Goal: Task Accomplishment & Management: Use online tool/utility

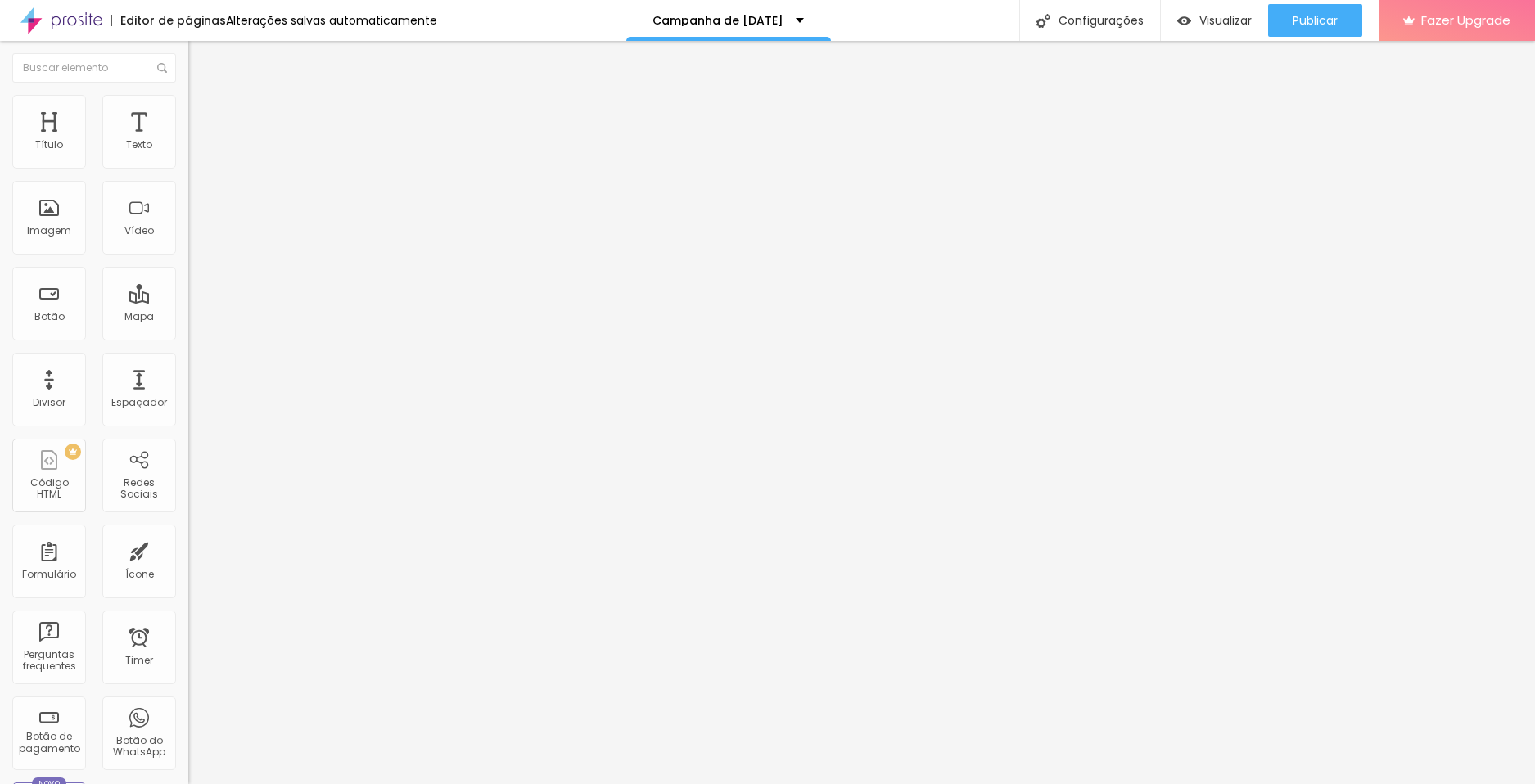
click at [203, 113] on span "Avançado" at bounding box center [230, 106] width 54 height 14
click at [188, 95] on li "Estilo" at bounding box center [281, 87] width 188 height 17
type input "1.5"
type input "4.8"
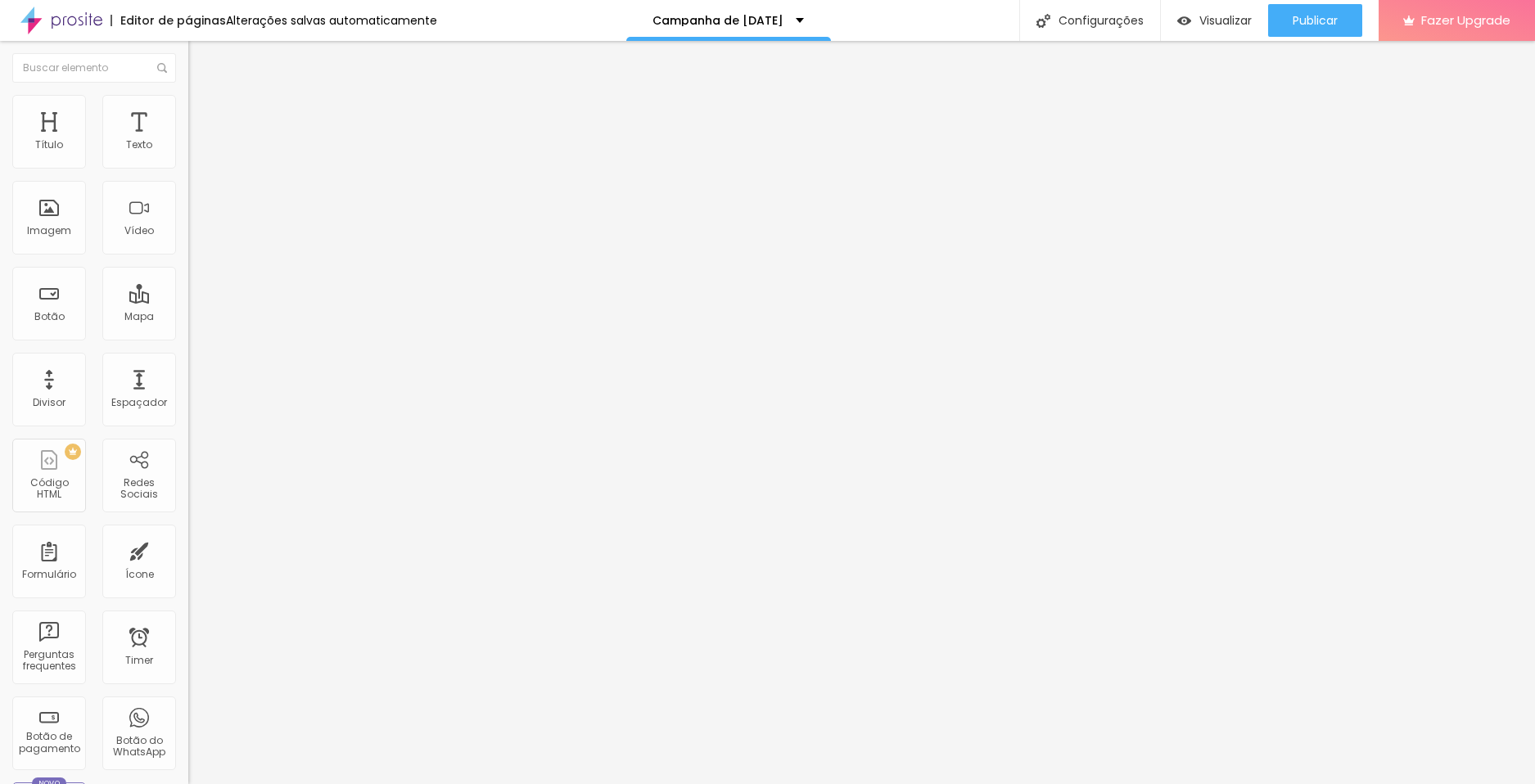
type input "4.8"
type input "6.1"
type input "6.4"
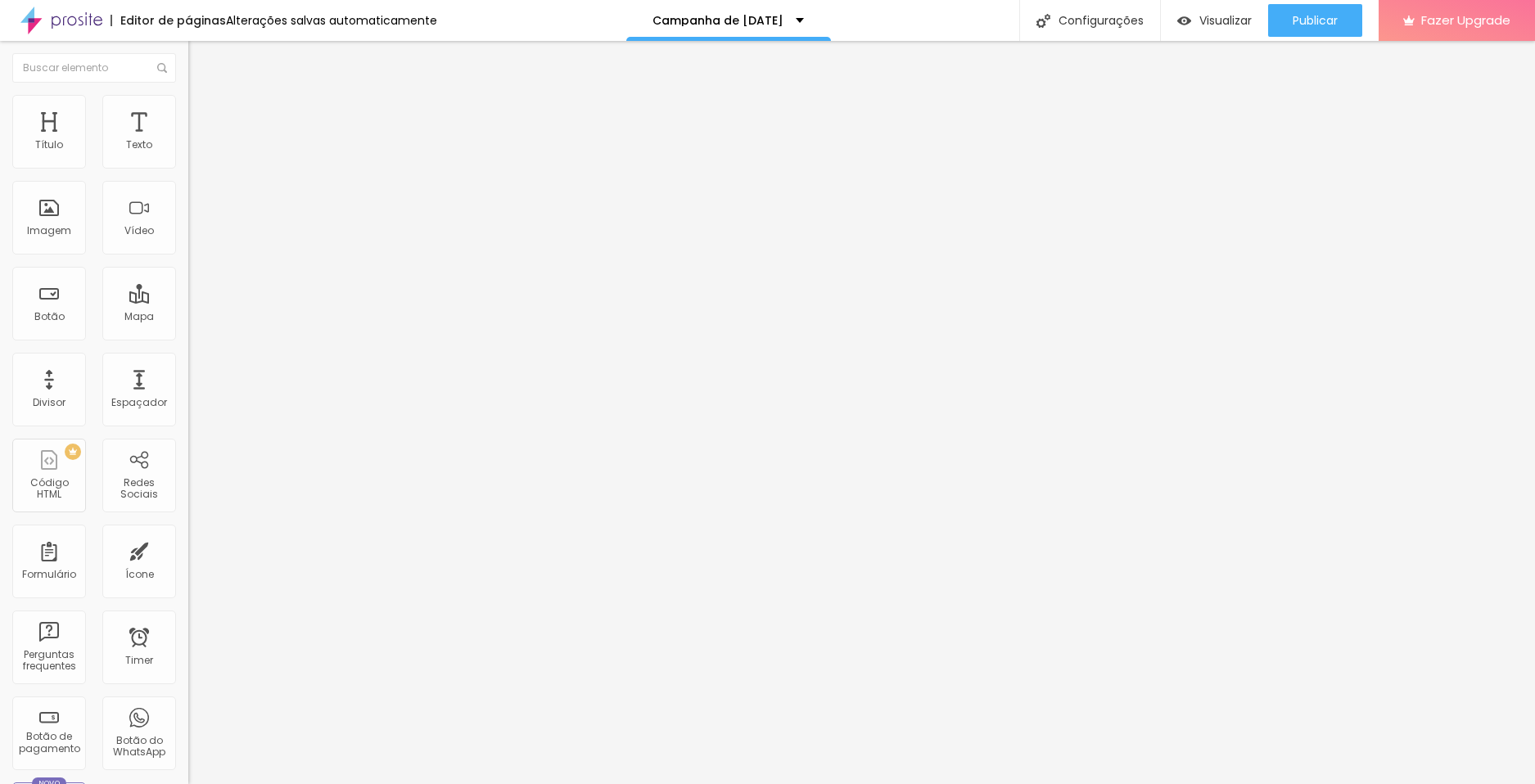
type input "6.1"
type input "5.8"
type input "5.4"
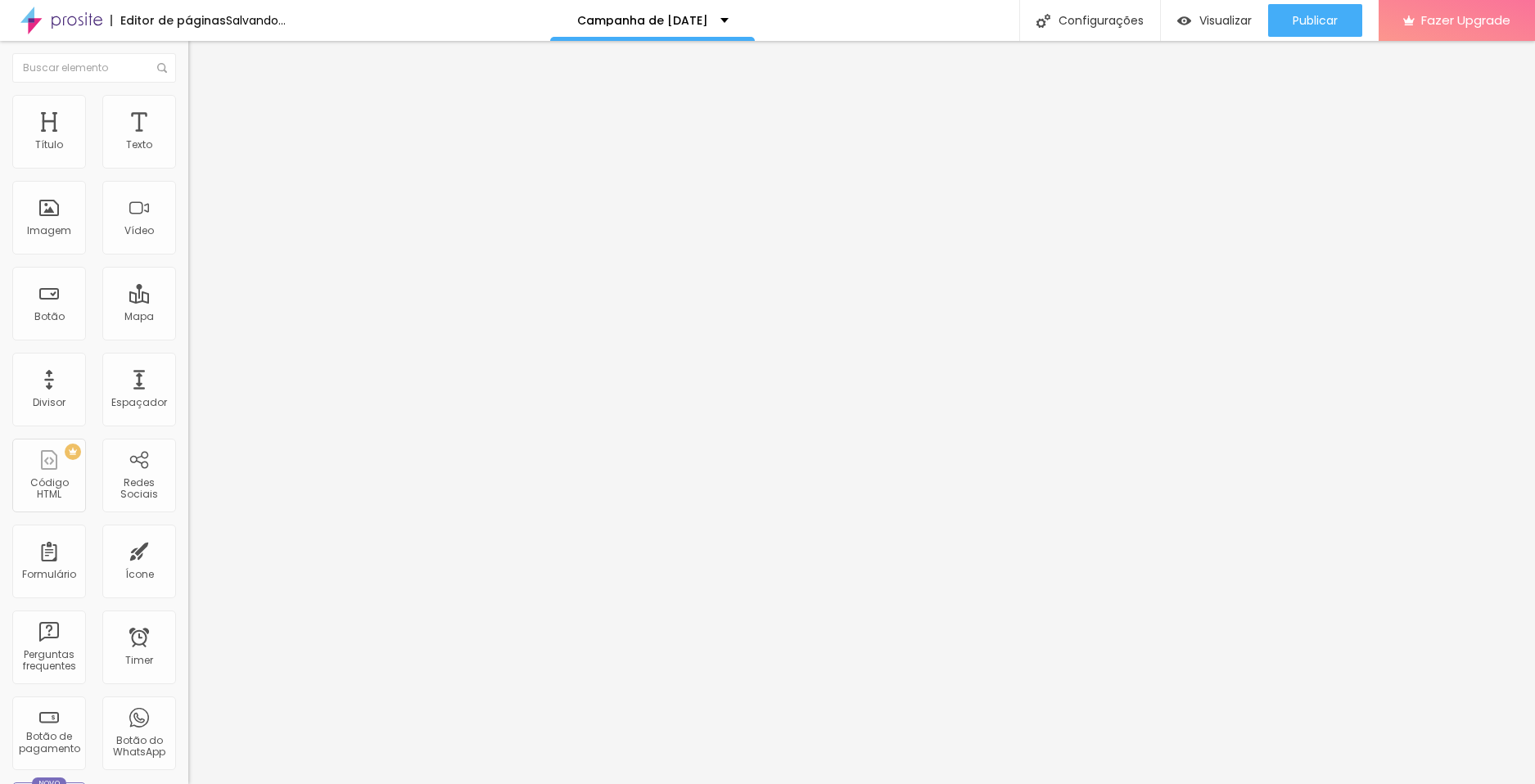
type input "5.4"
type input "5.1"
type input "4.9"
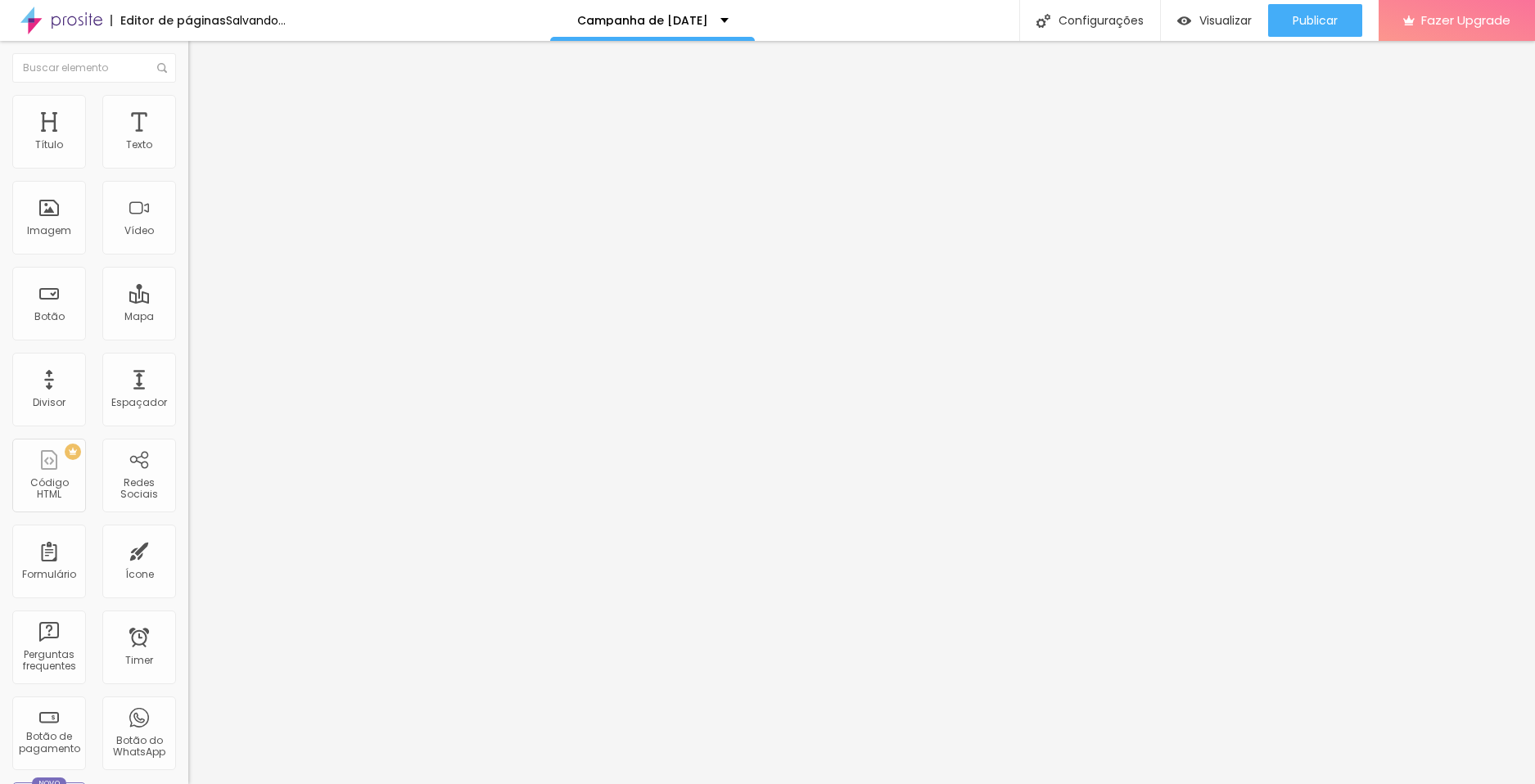
type input "4.8"
type input "4.4"
type input "4.3"
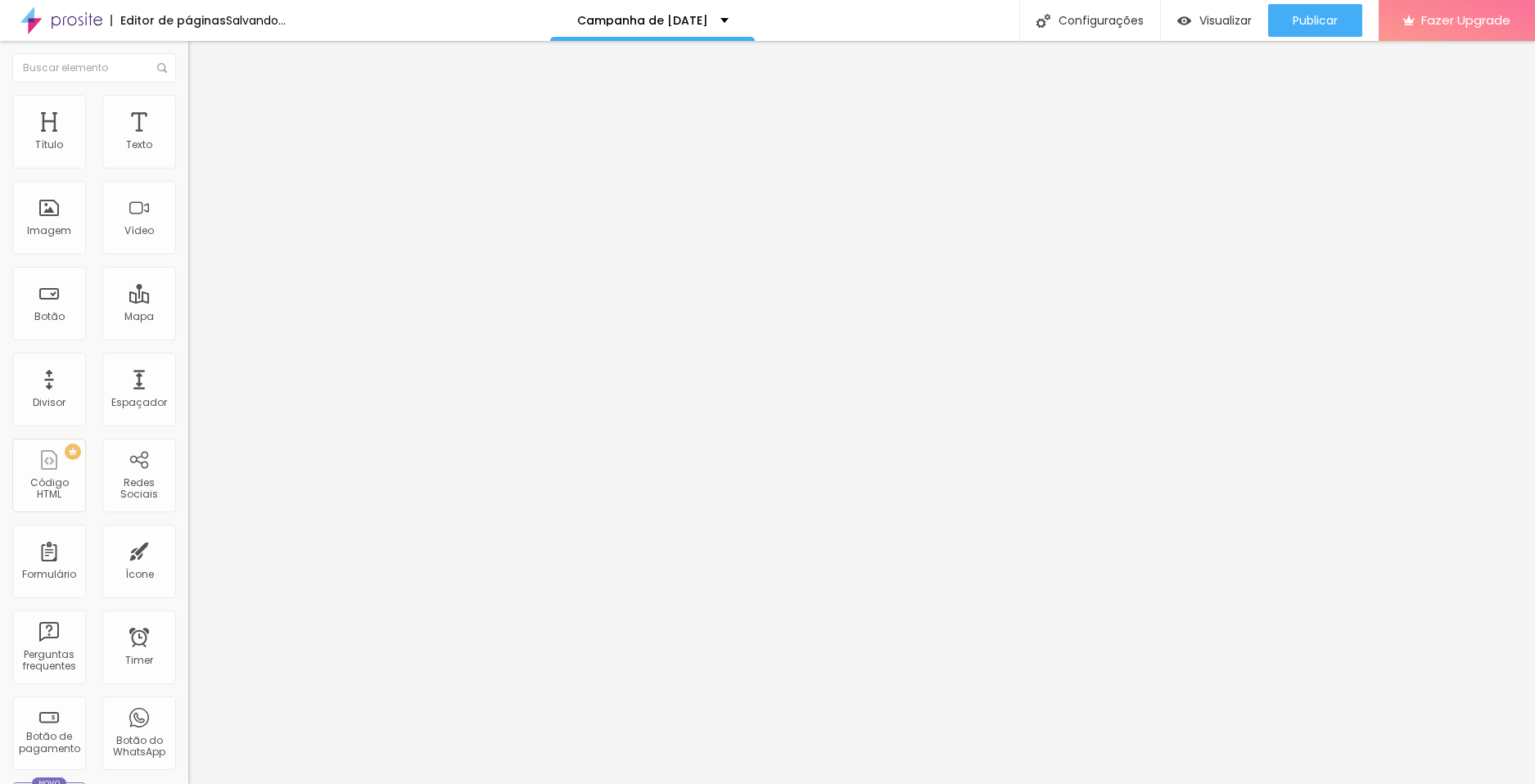
type input "4.3"
type input "3.9"
type input "3.5"
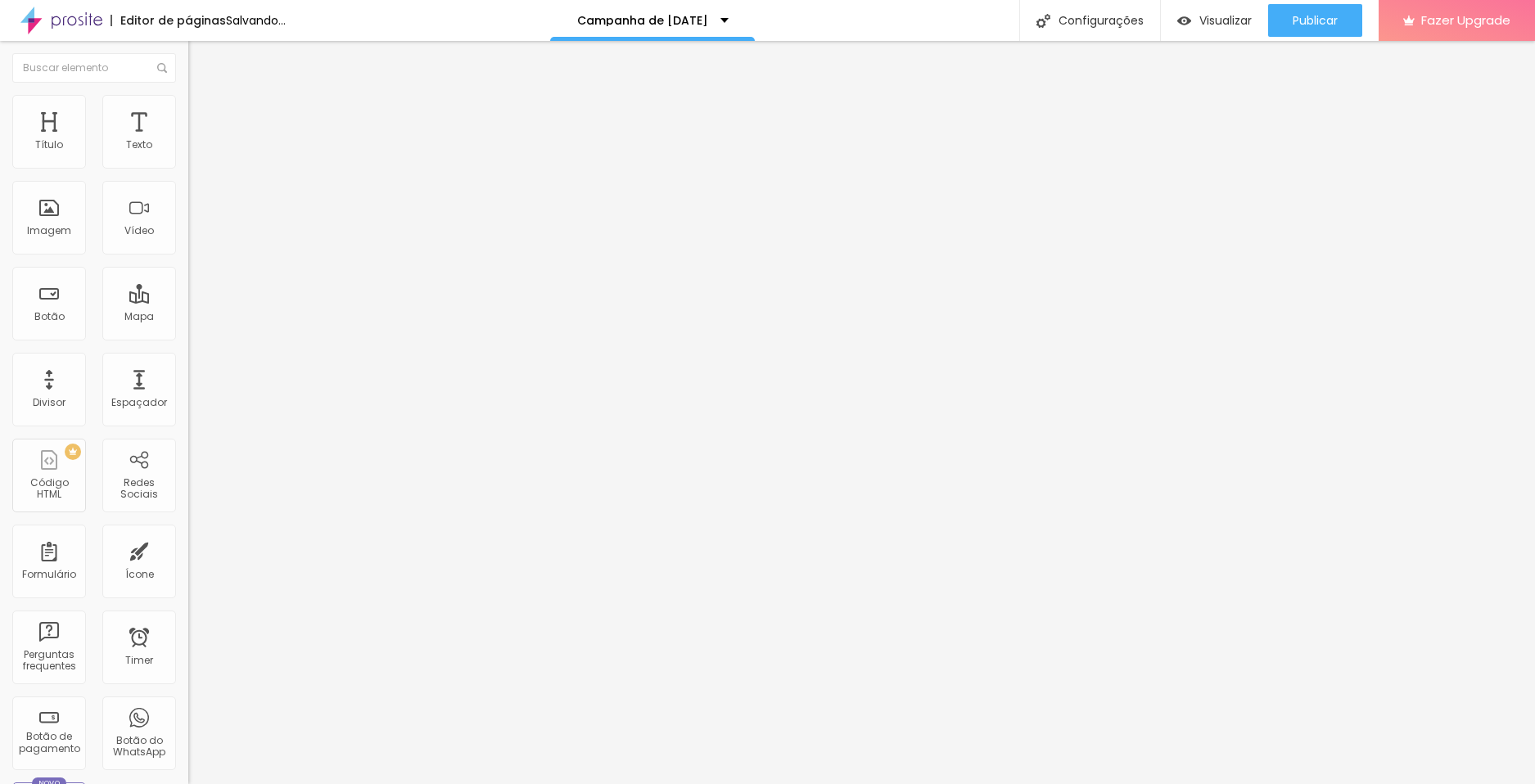
type input "3.3"
type input "3"
type input "2.1"
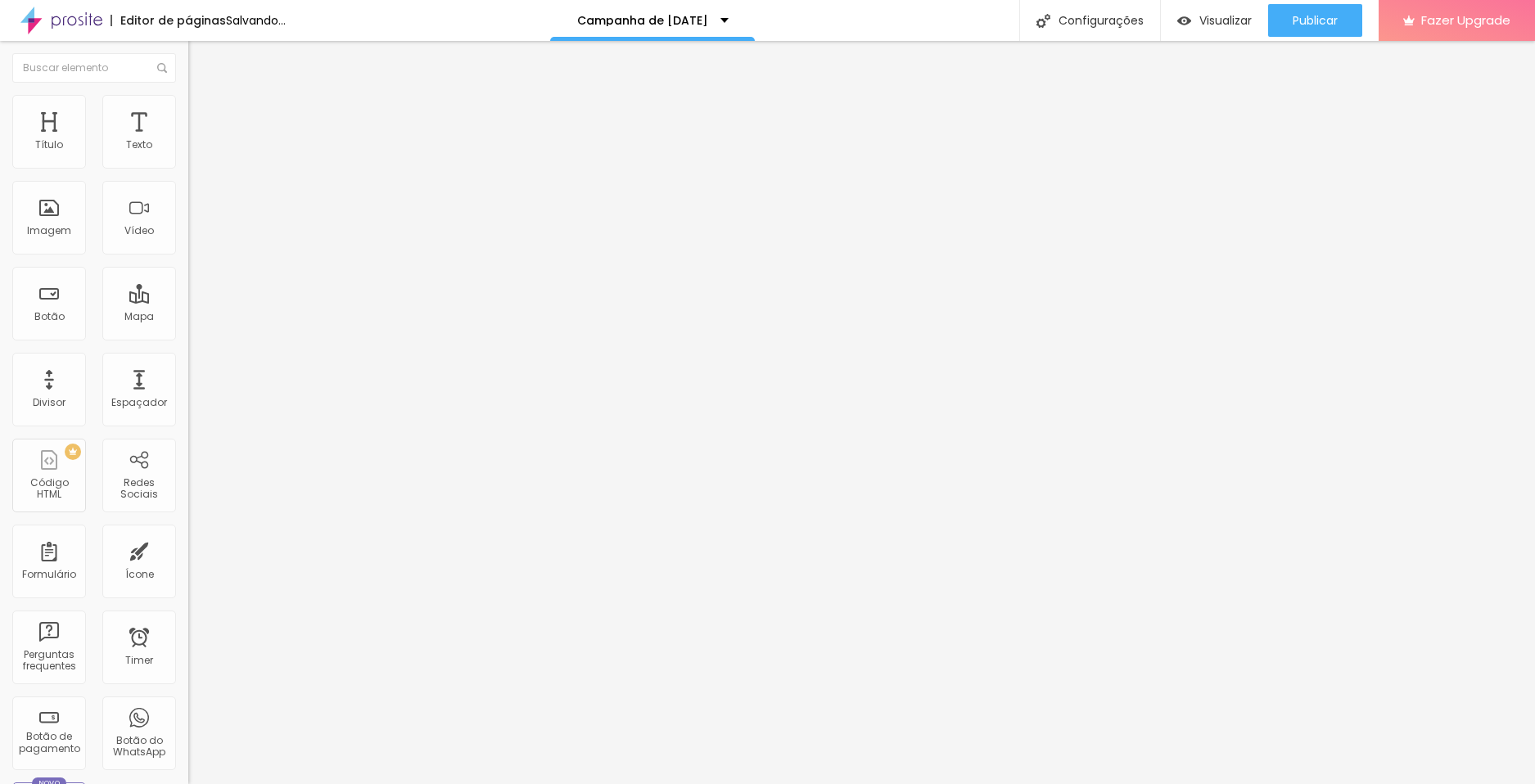
type input "2.1"
type input "1.8"
type input "1.5"
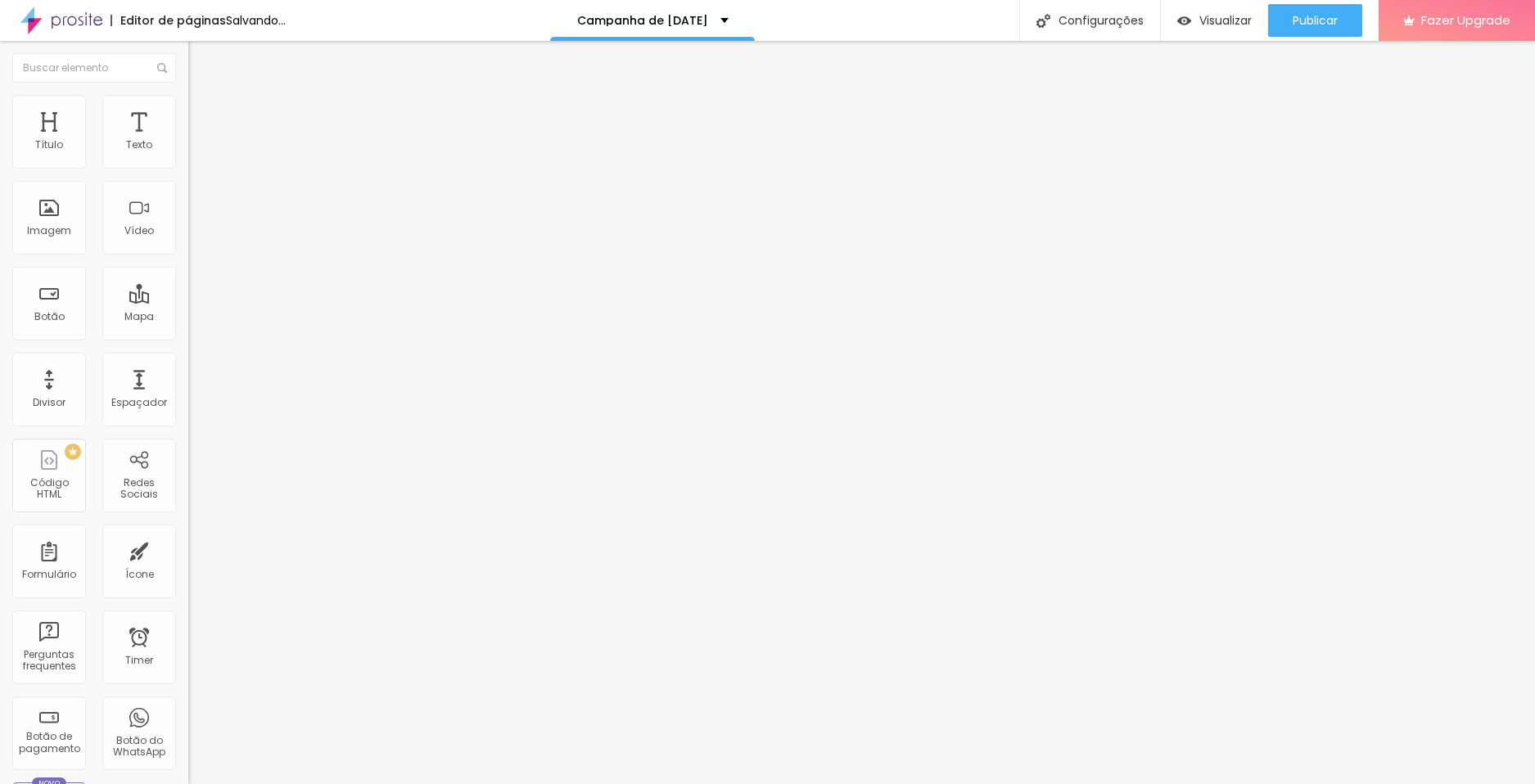
type input "1.1"
type input "0.8"
type input "0.7"
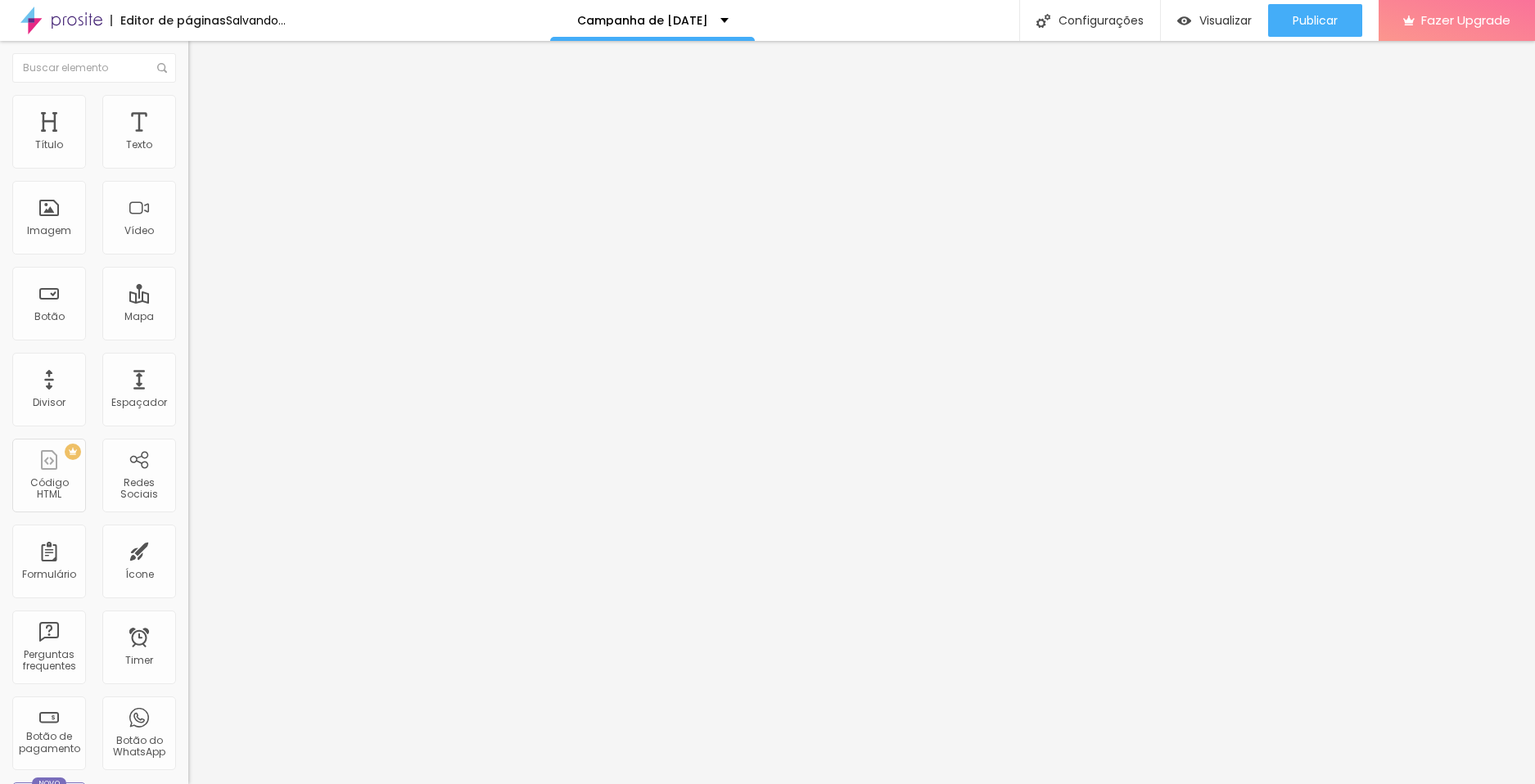
type input "0.7"
type input "0.3"
type input "0"
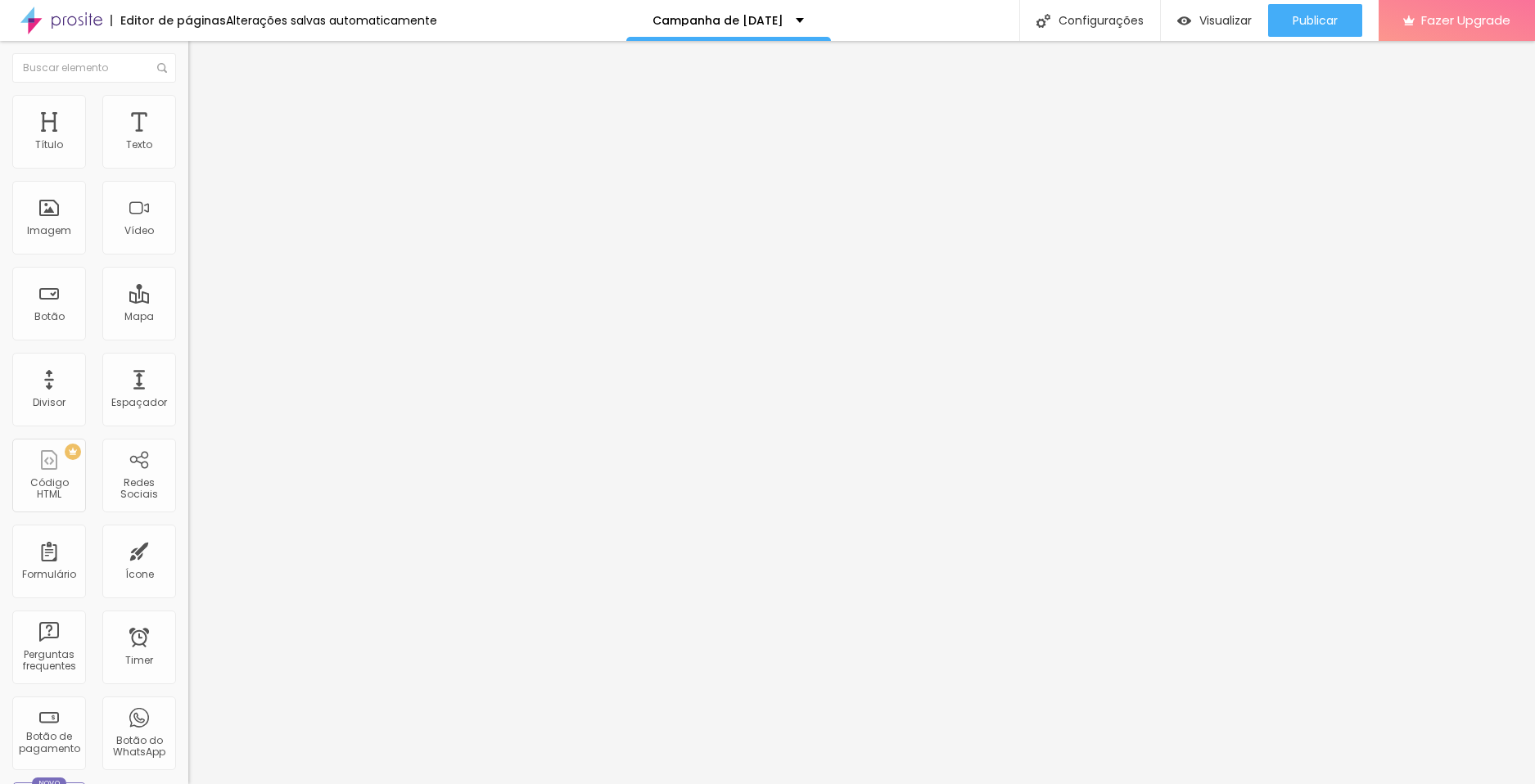
type input "0.3"
type input "0.5"
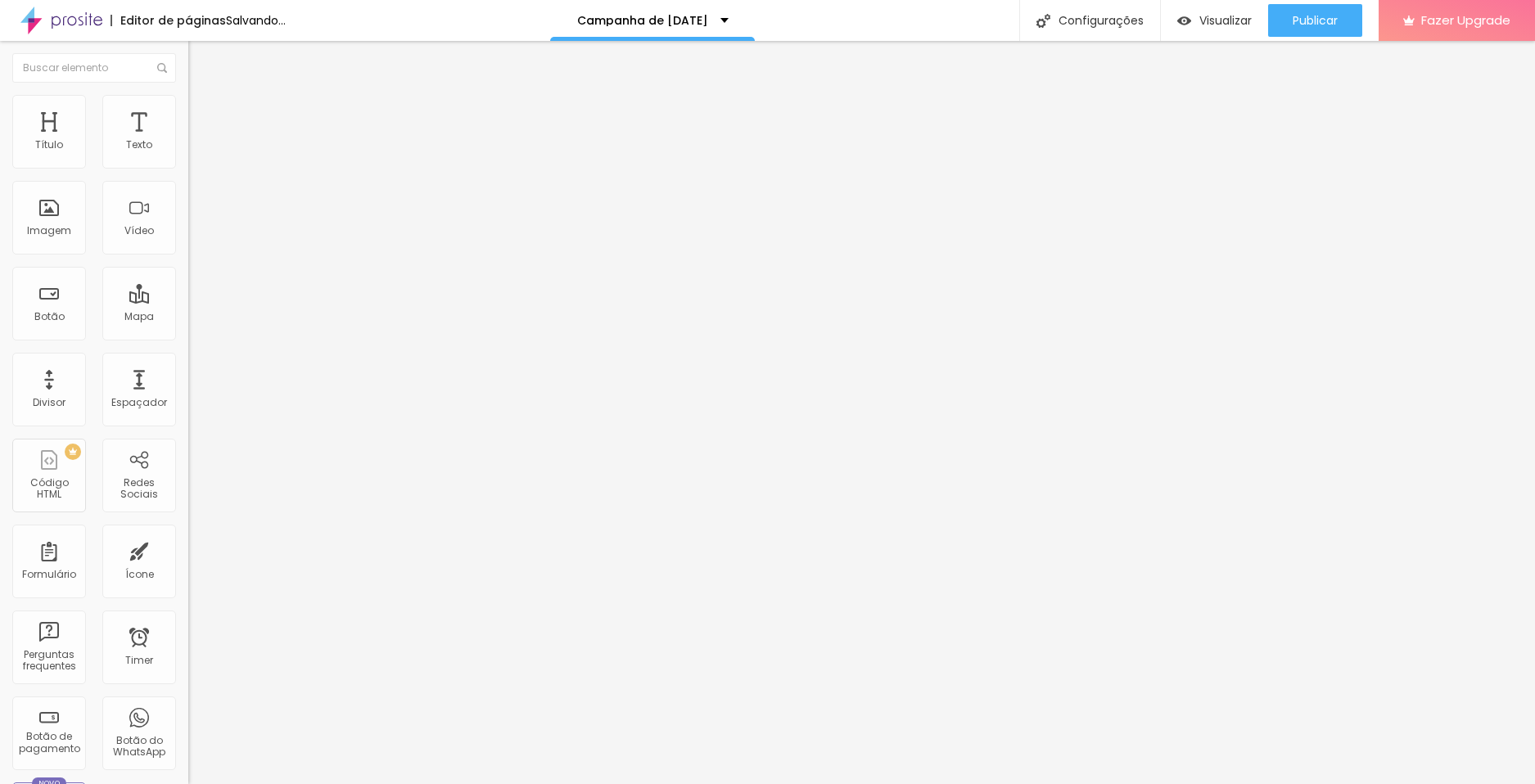
click at [188, 618] on input "range" at bounding box center [241, 625] width 106 height 13
type input "1"
type input "2"
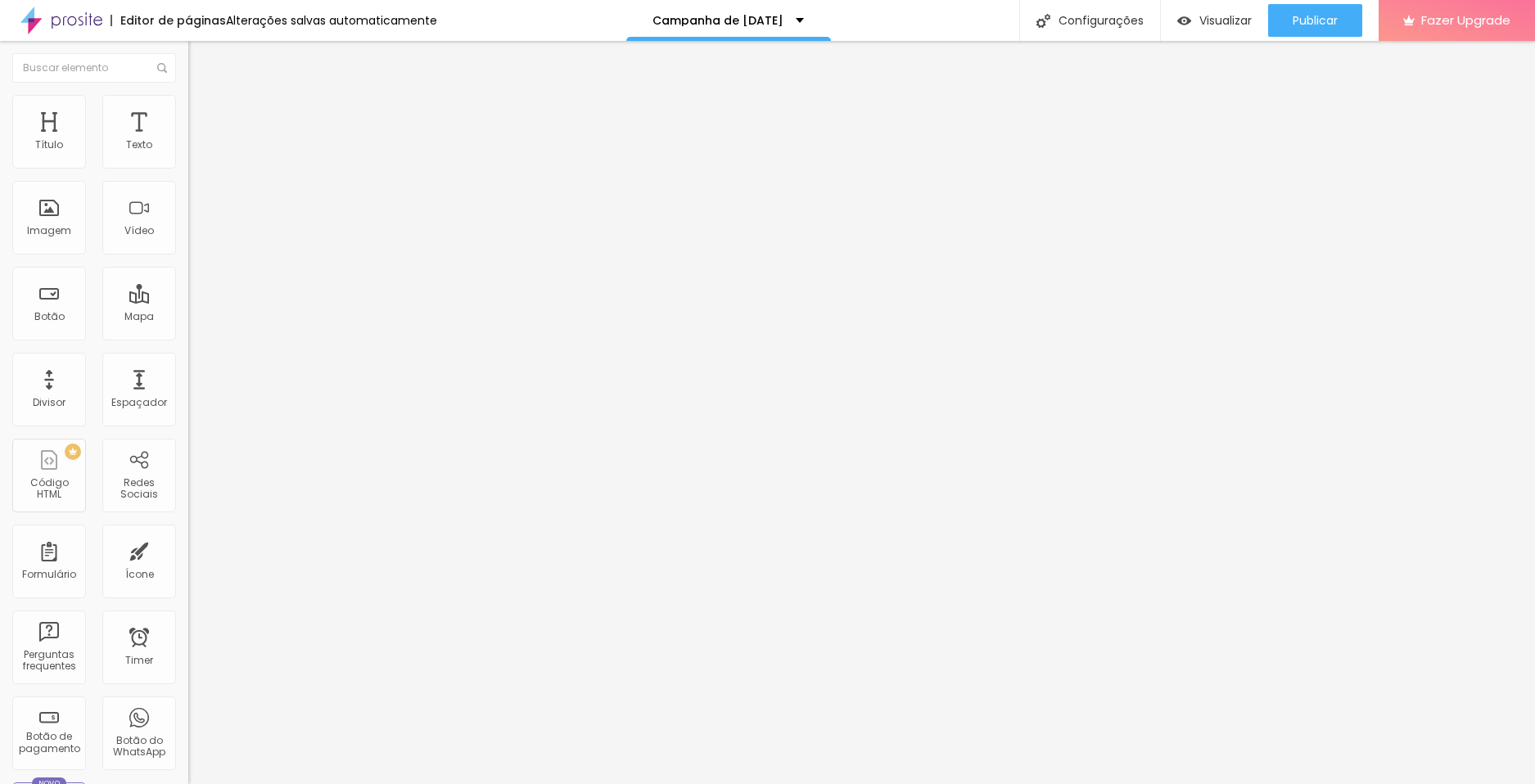
type input "3"
type input "4"
type input "5"
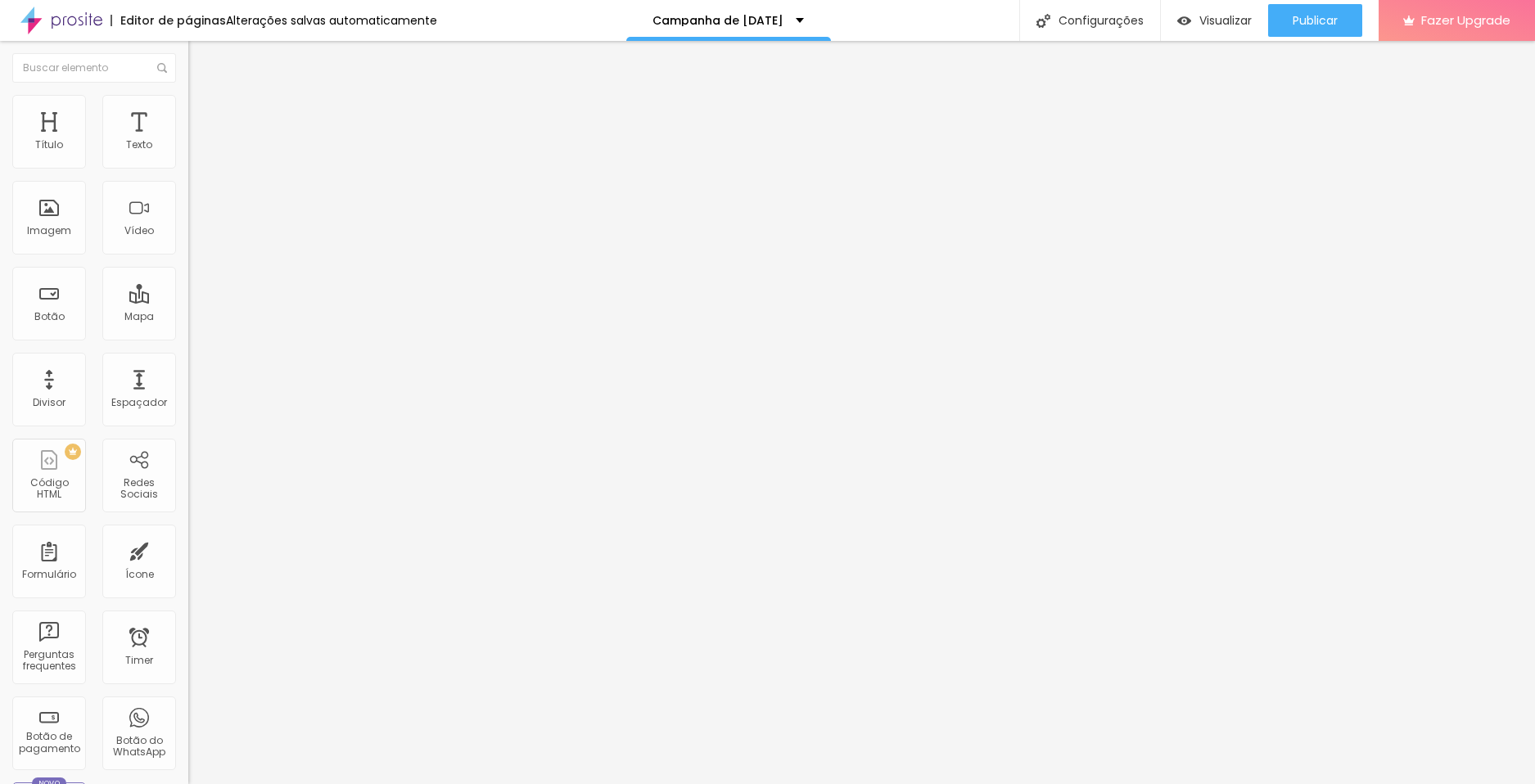
type input "5"
type input "6"
type input "7"
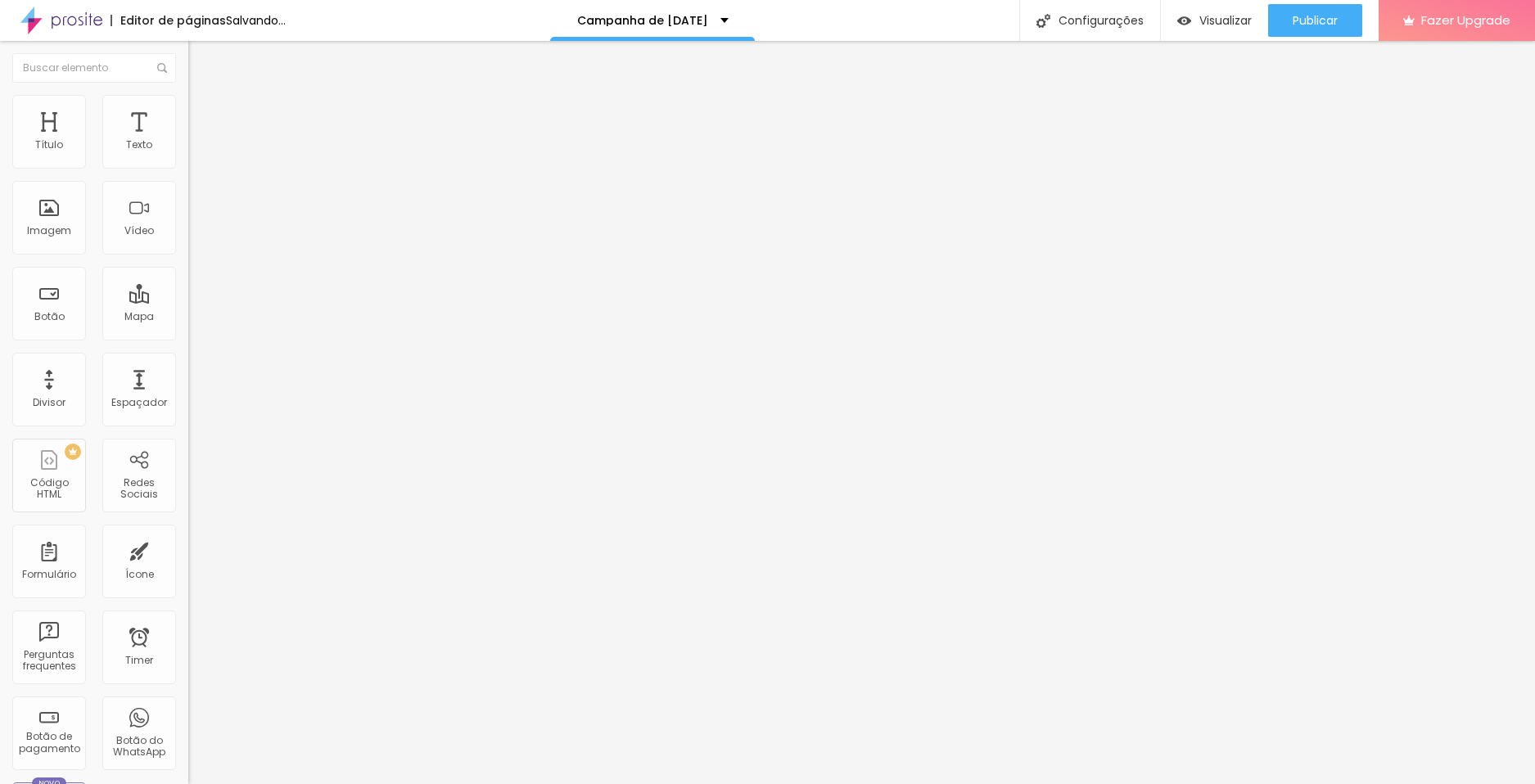
type input "6"
type input "5"
type input "1"
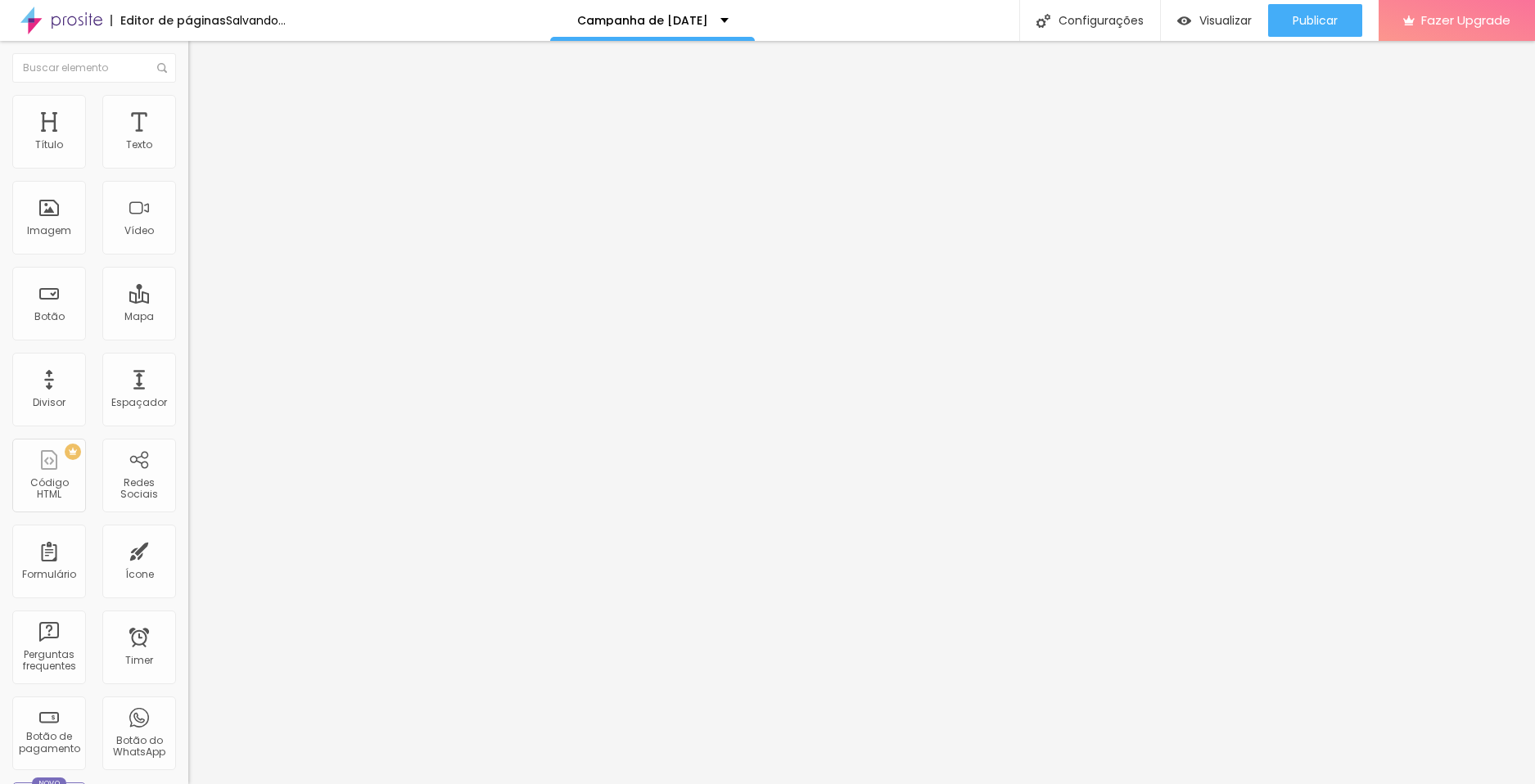
type input "1"
type input "0"
drag, startPoint x: 39, startPoint y: 436, endPoint x: 15, endPoint y: 448, distance: 26.8
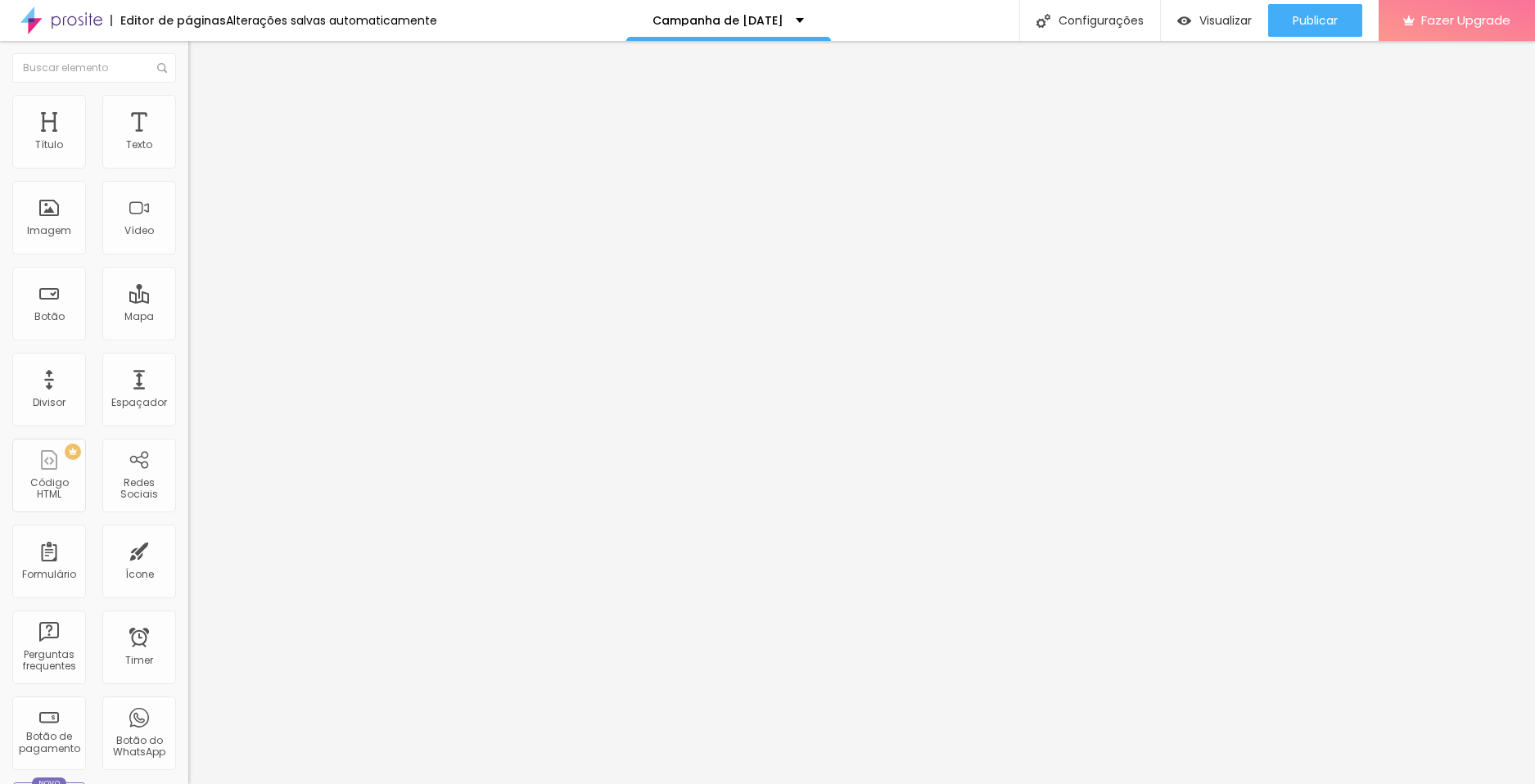
click at [188, 154] on input "Comprar Plano" at bounding box center [286, 146] width 196 height 17
type input "C"
type input "ESCOLHER"
click at [188, 154] on input "ESCOLHER" at bounding box center [286, 146] width 196 height 17
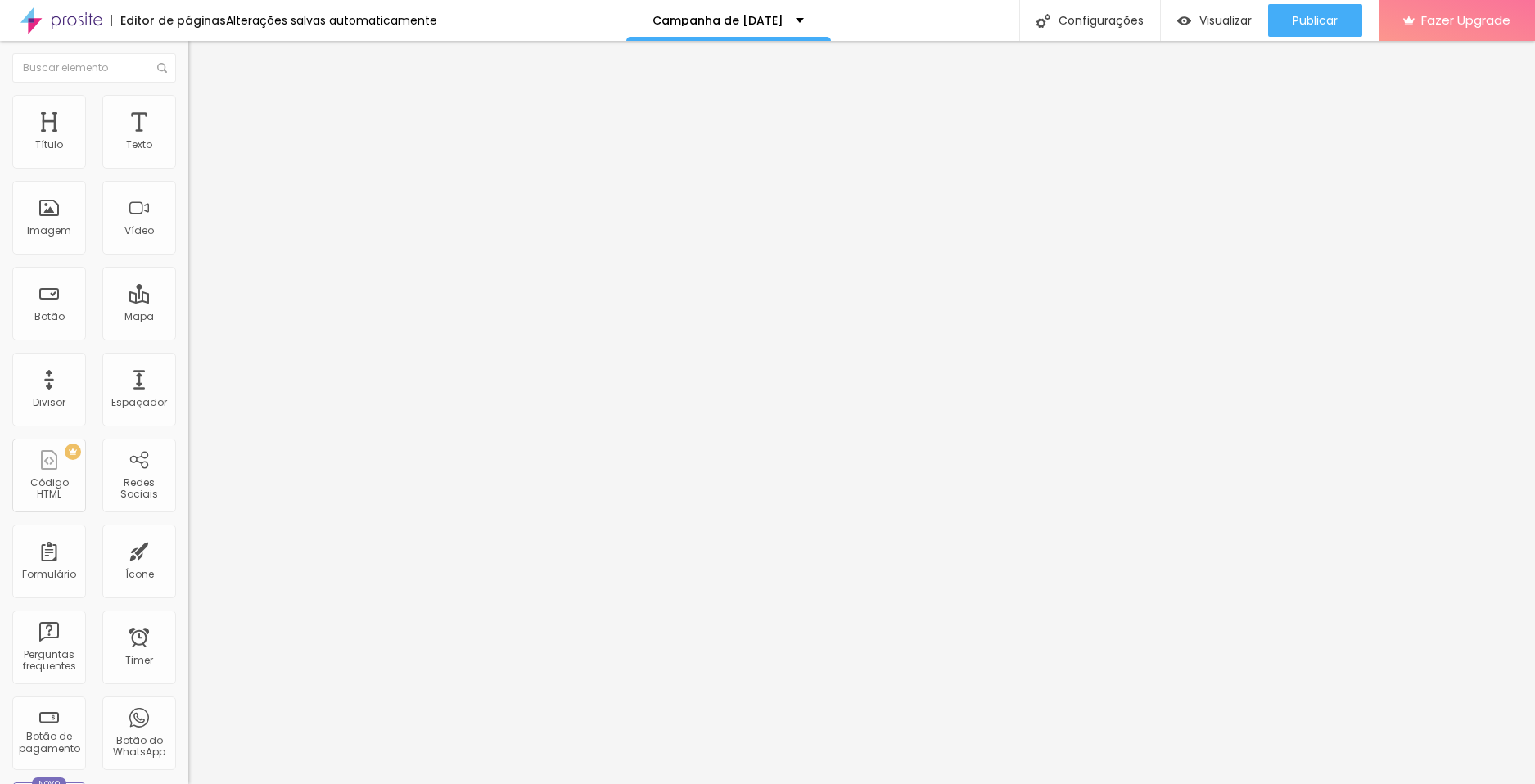
click at [188, 154] on input "ESCOLHER" at bounding box center [286, 146] width 196 height 17
click at [188, 154] on input "Comprar Plano" at bounding box center [286, 146] width 196 height 17
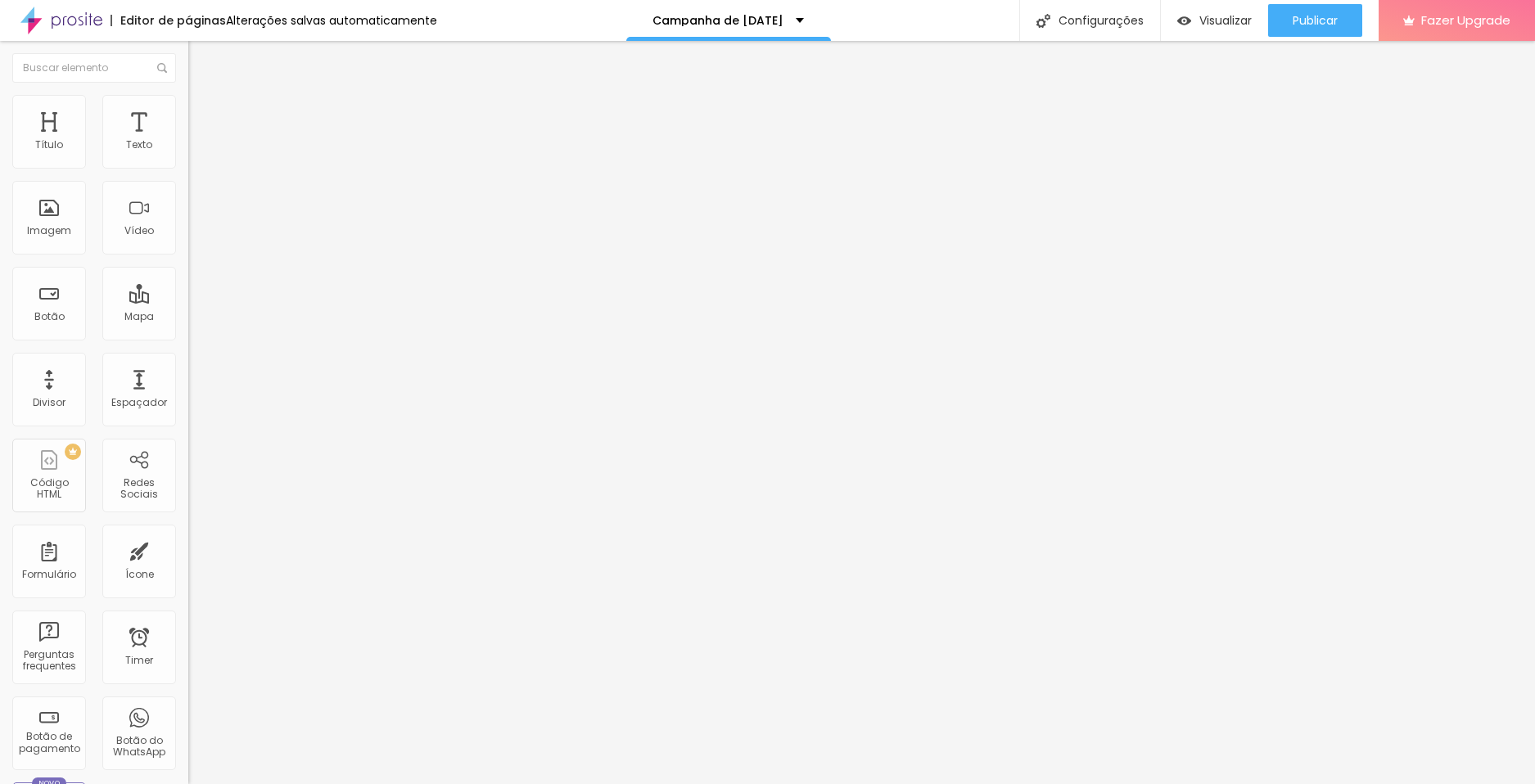
click at [188, 154] on input "Comprar Plano" at bounding box center [286, 146] width 196 height 17
paste input "ESCOLHER"
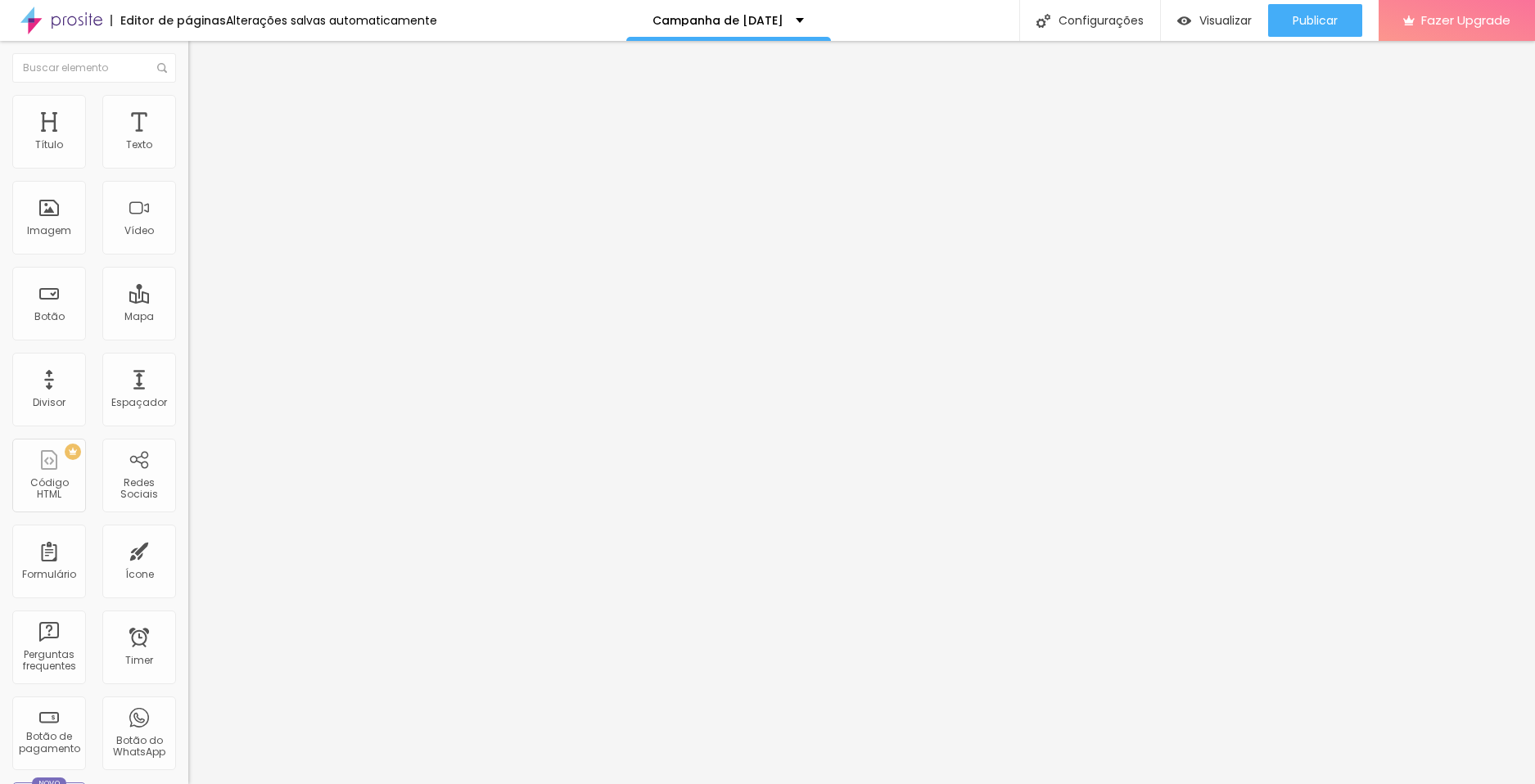
type input "ESCOLHER"
click at [188, 154] on input "Comprar Plano" at bounding box center [286, 146] width 196 height 17
paste input "ESCOLHER"
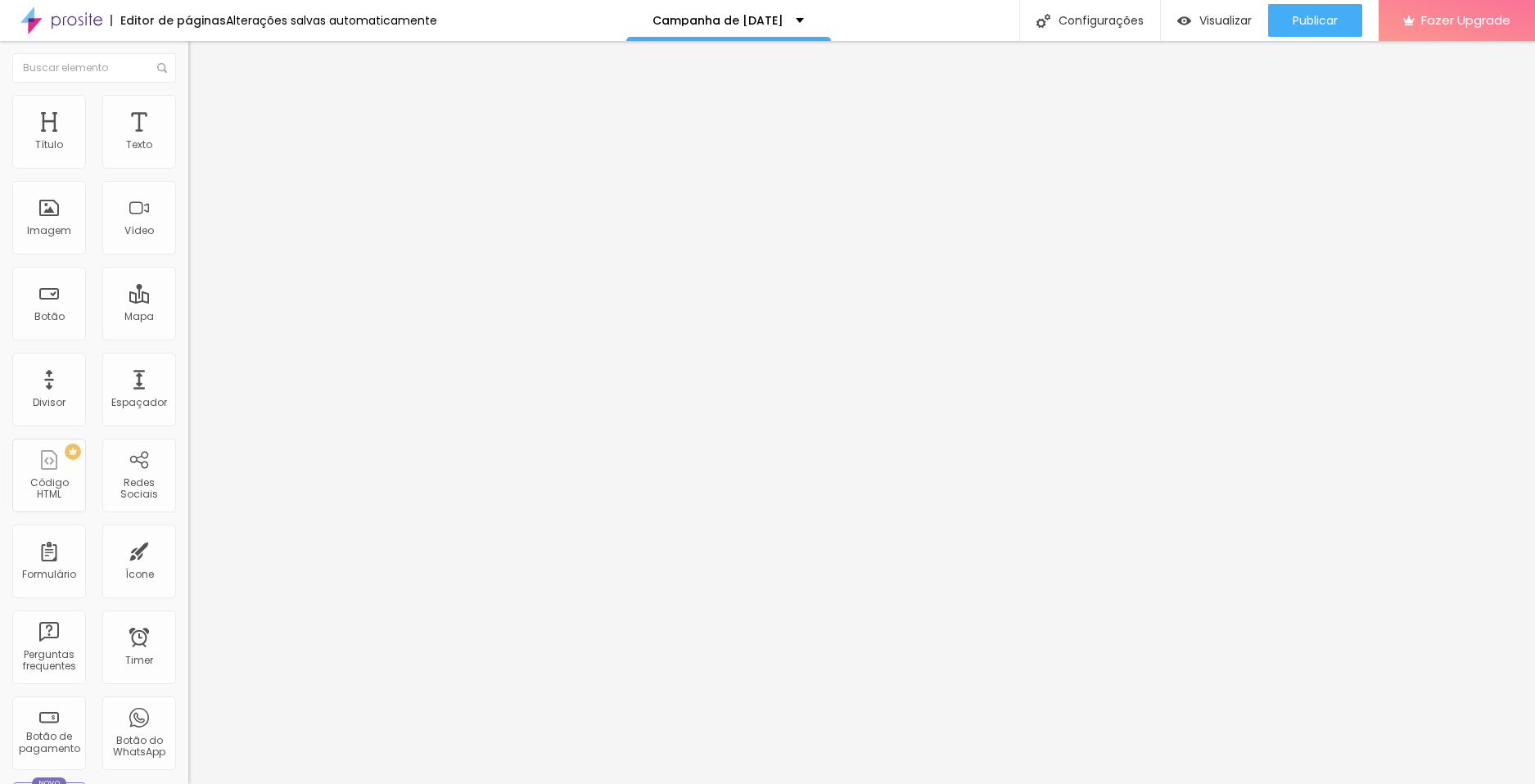
type input "ESCOLHER"
click at [188, 51] on button "Editar Título" at bounding box center [281, 59] width 188 height 38
click at [201, 62] on img "button" at bounding box center [207, 59] width 13 height 13
click at [188, 63] on button "Editar Título" at bounding box center [281, 59] width 188 height 38
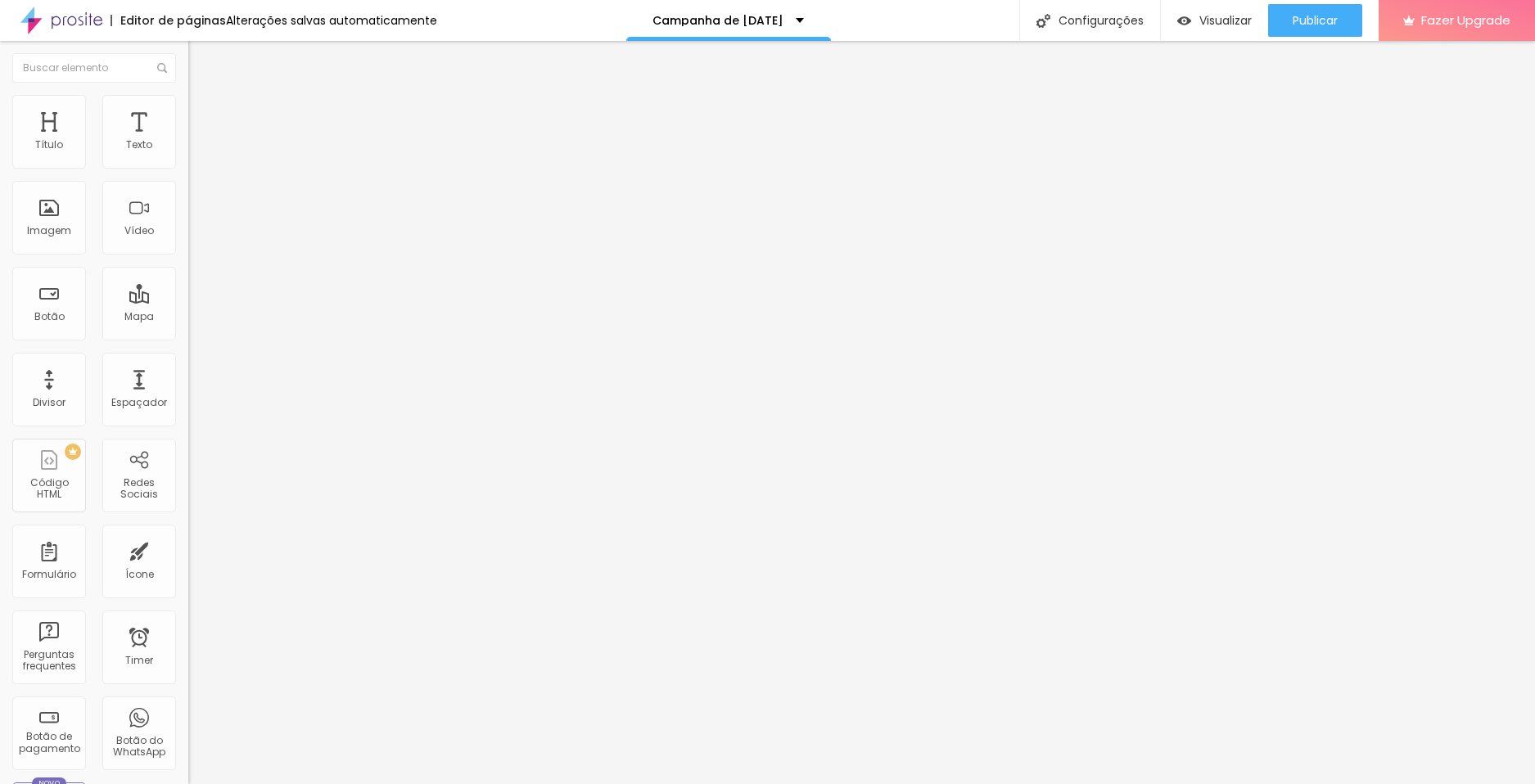
click at [188, 63] on button "Editar Título" at bounding box center [281, 59] width 188 height 38
click at [201, 58] on img "button" at bounding box center [207, 59] width 13 height 13
click at [1104, 23] on div "Configurações" at bounding box center [1090, 20] width 141 height 41
click at [188, 141] on span "Trocar imagem" at bounding box center [232, 133] width 89 height 14
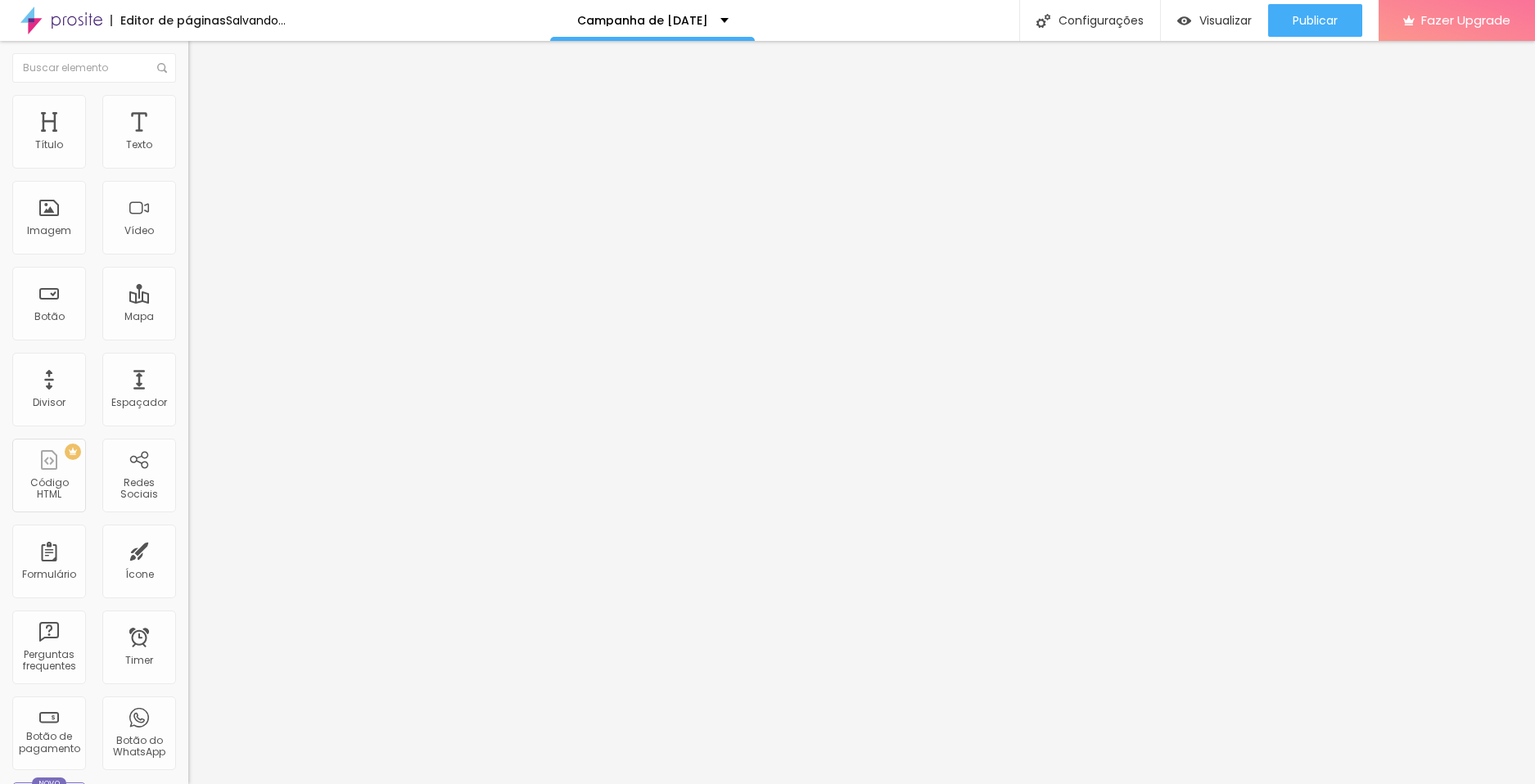
click at [188, 149] on span "Encaixotado" at bounding box center [219, 142] width 64 height 14
click at [188, 174] on span "Completo" at bounding box center [213, 167] width 50 height 14
click at [188, 97] on li "Estilo" at bounding box center [281, 104] width 188 height 17
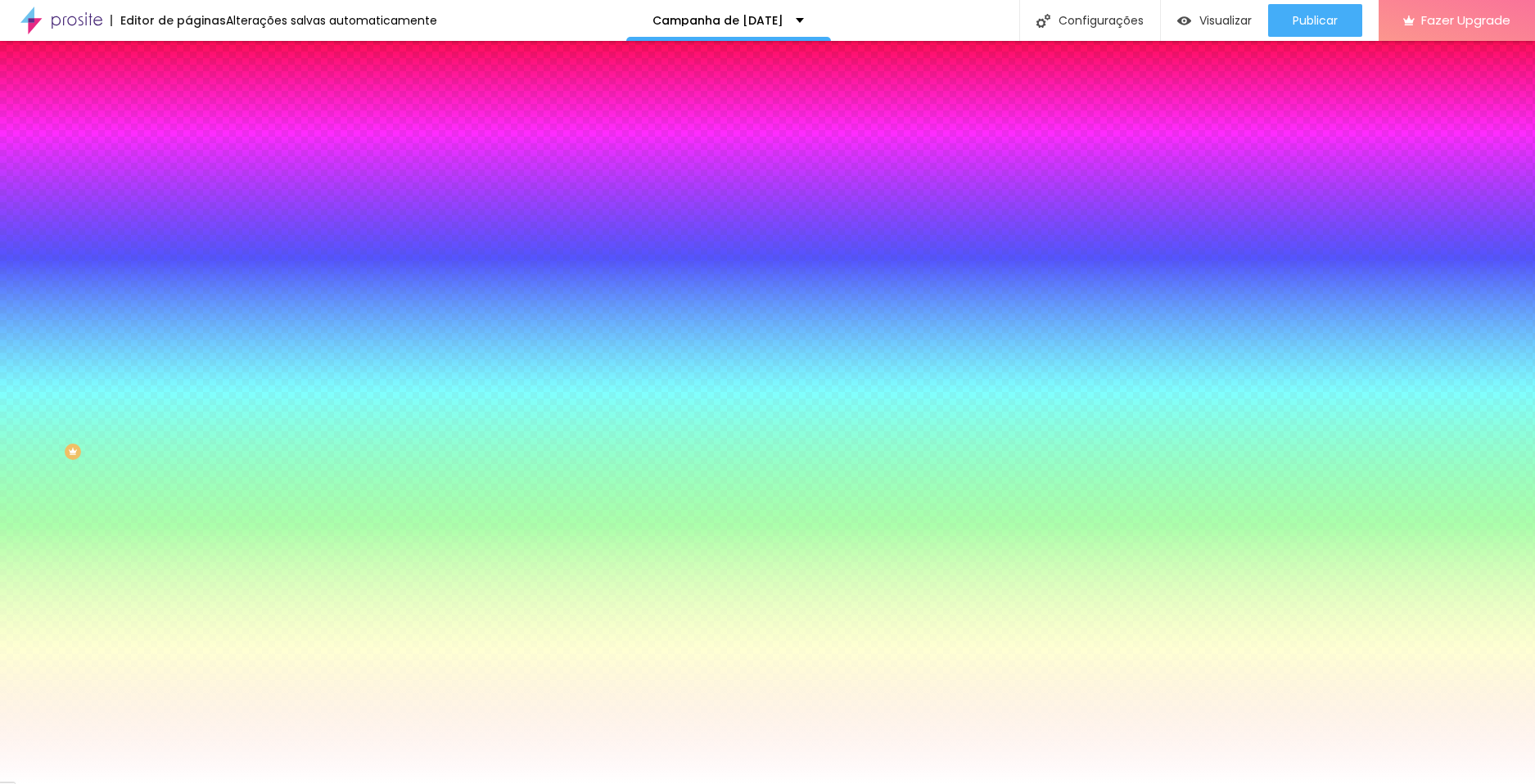
click at [188, 95] on li "Conteúdo" at bounding box center [281, 87] width 188 height 17
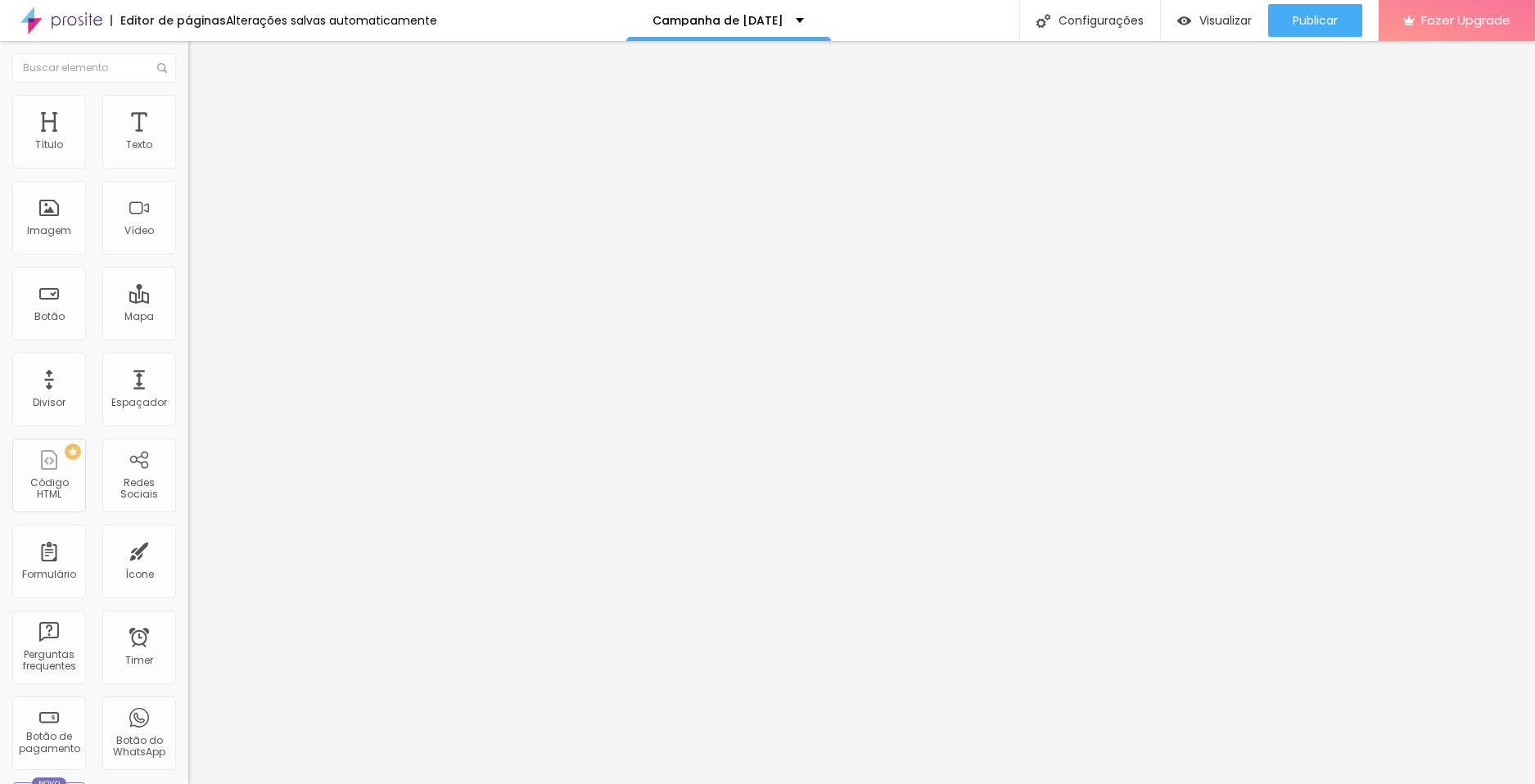
click at [188, 95] on li "Conteúdo" at bounding box center [281, 87] width 188 height 17
click at [201, 63] on div "Editar Seção" at bounding box center [249, 59] width 96 height 13
click at [188, 141] on span "Adicionar imagem" at bounding box center [241, 133] width 106 height 14
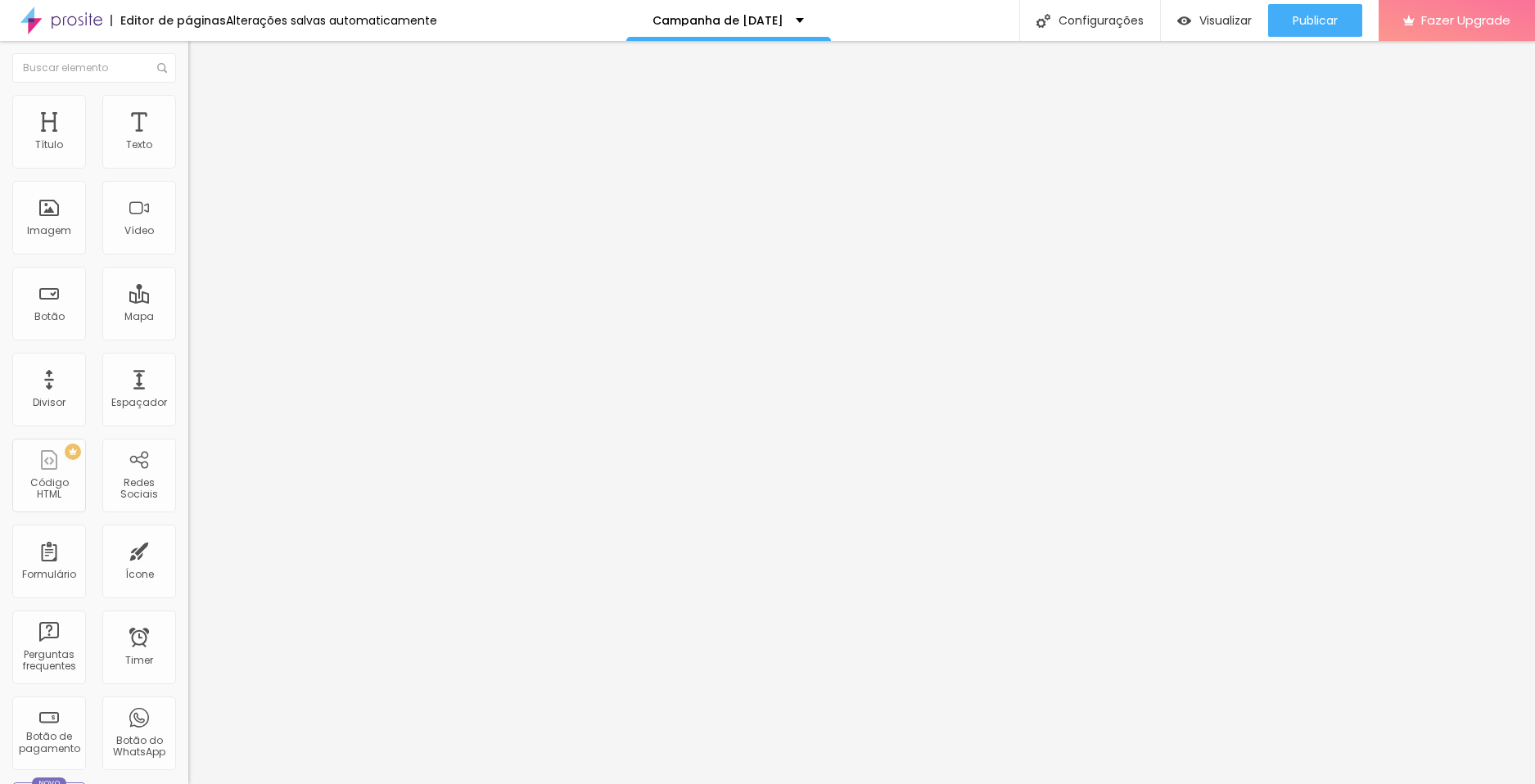
click at [188, 107] on li "Estilo" at bounding box center [281, 104] width 188 height 17
click at [188, 180] on div "Tamanho 100 px % 0 Borda arredondada Sombra DESATIVADO Voltar ao padrão" at bounding box center [281, 292] width 188 height 329
type input "70"
type input "60"
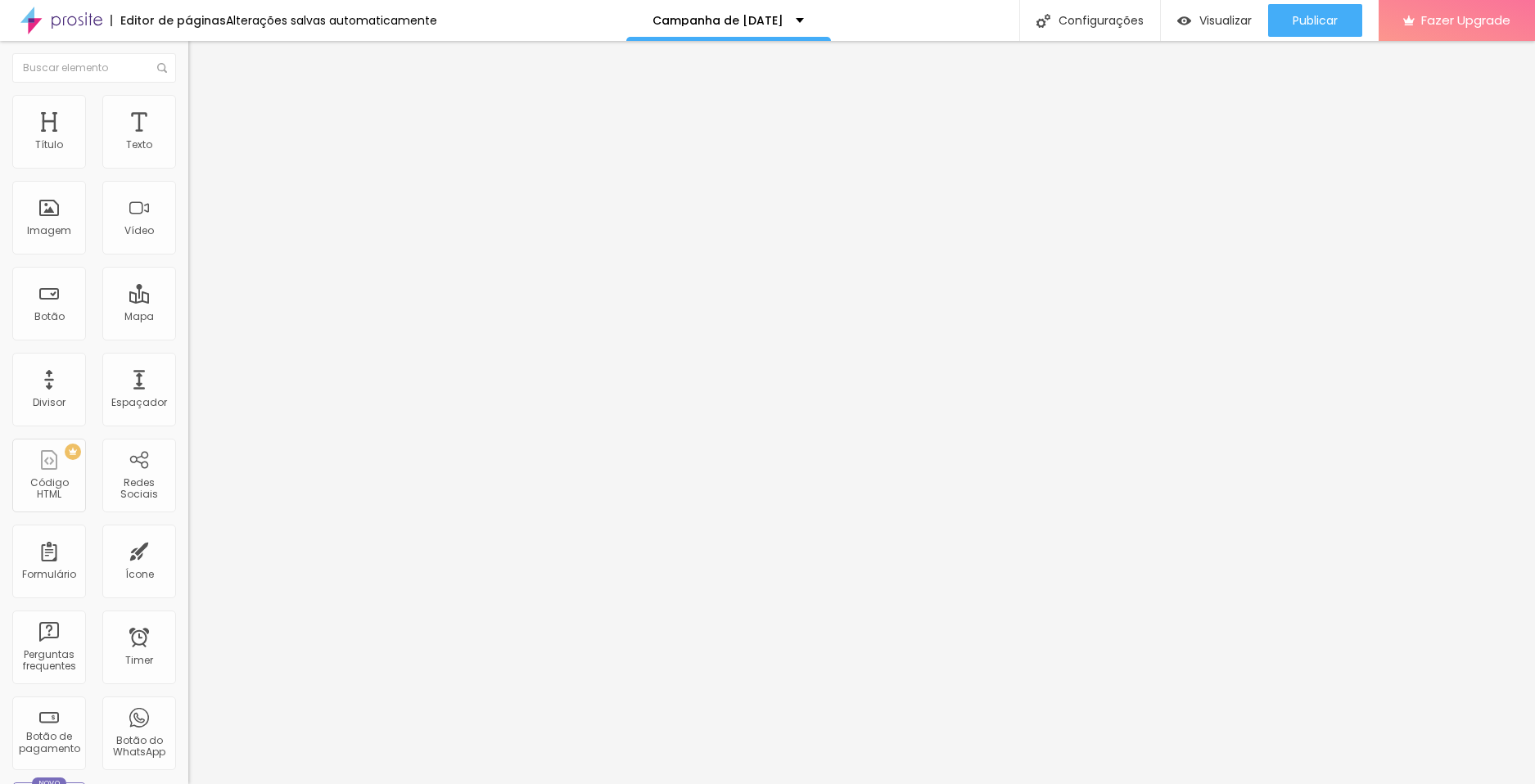
type input "60"
type input "55"
type input "50"
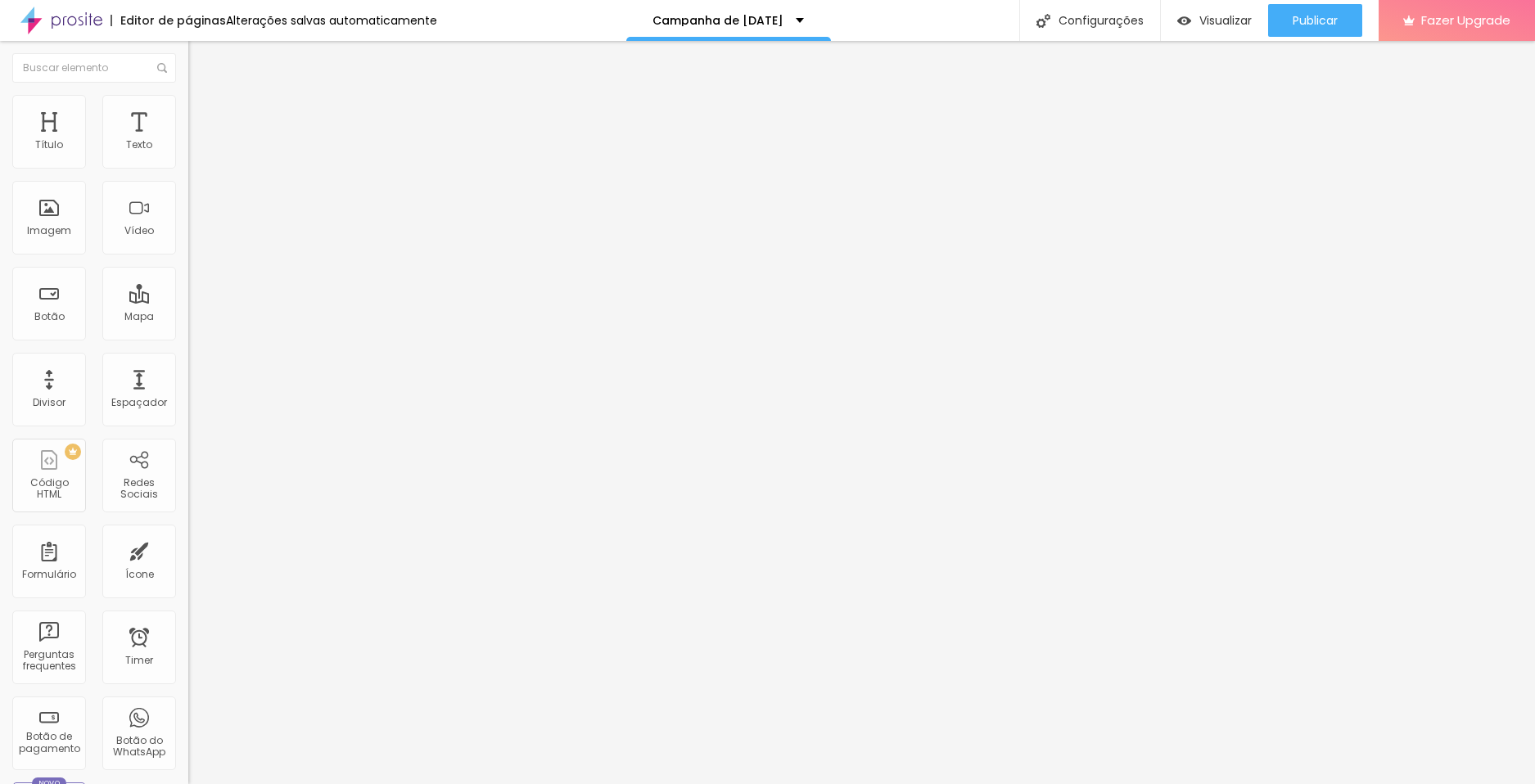
type input "45"
type input "40"
type input "35"
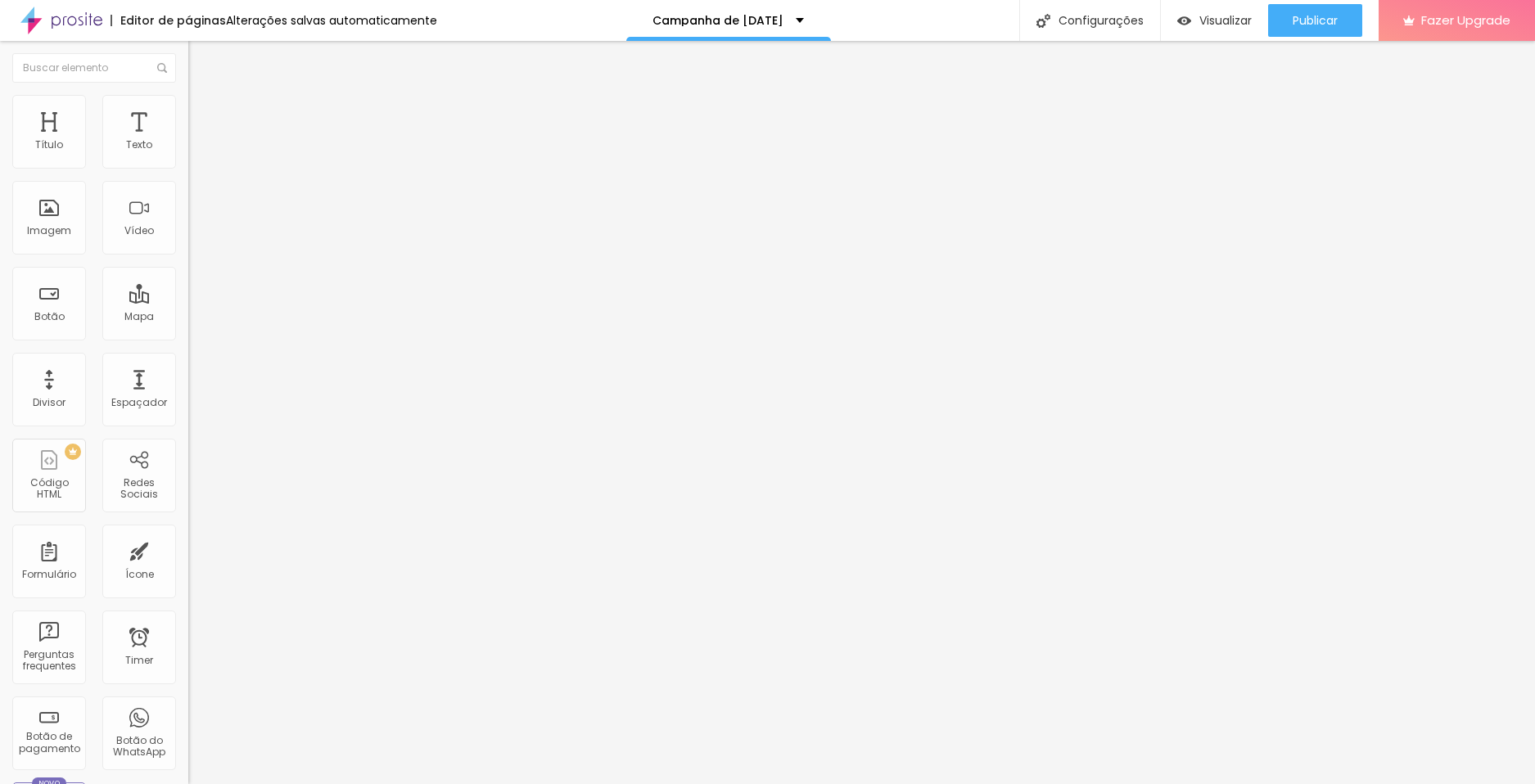
type input "35"
type input "30"
type input "25"
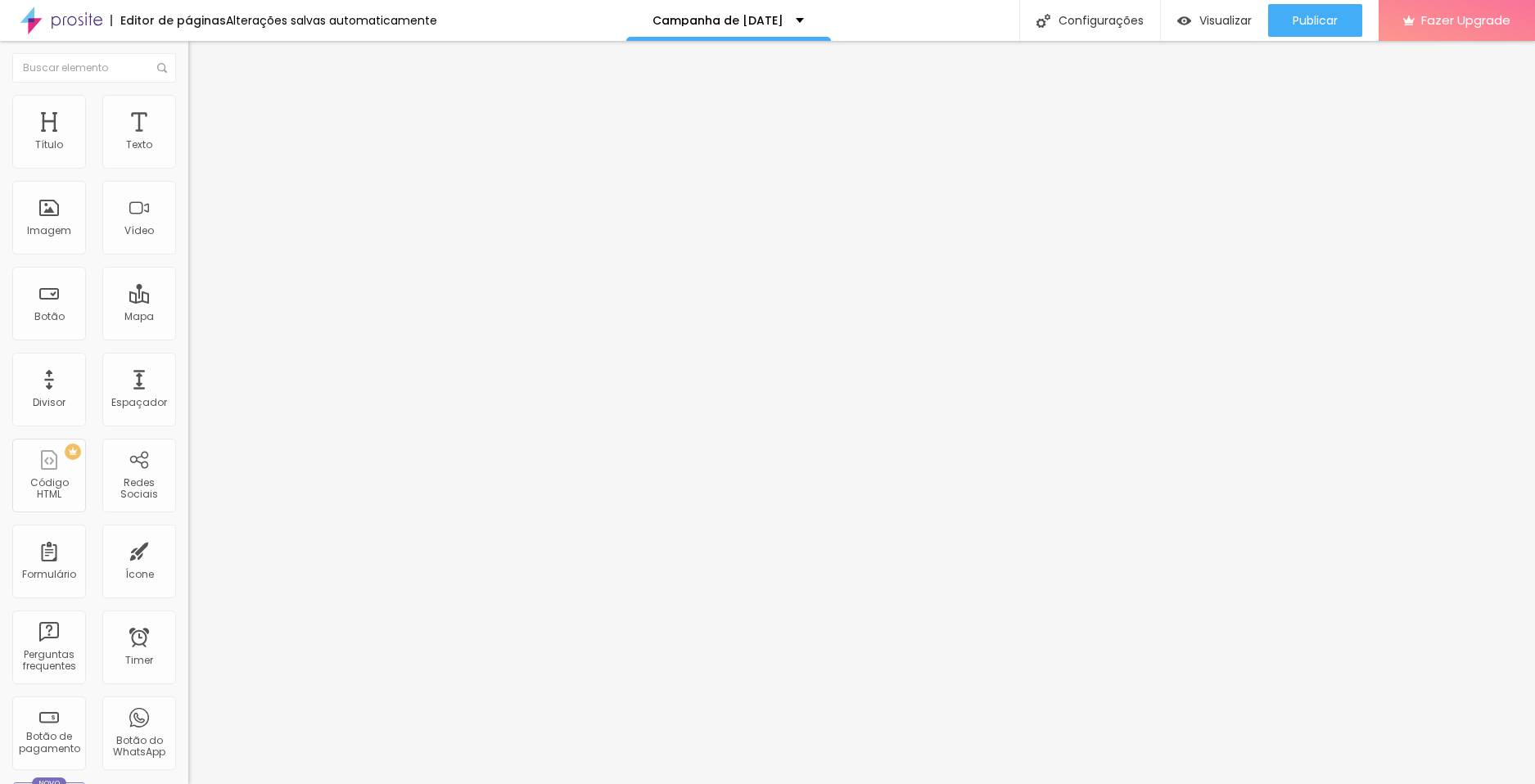
type input "20"
type input "15"
type input "10"
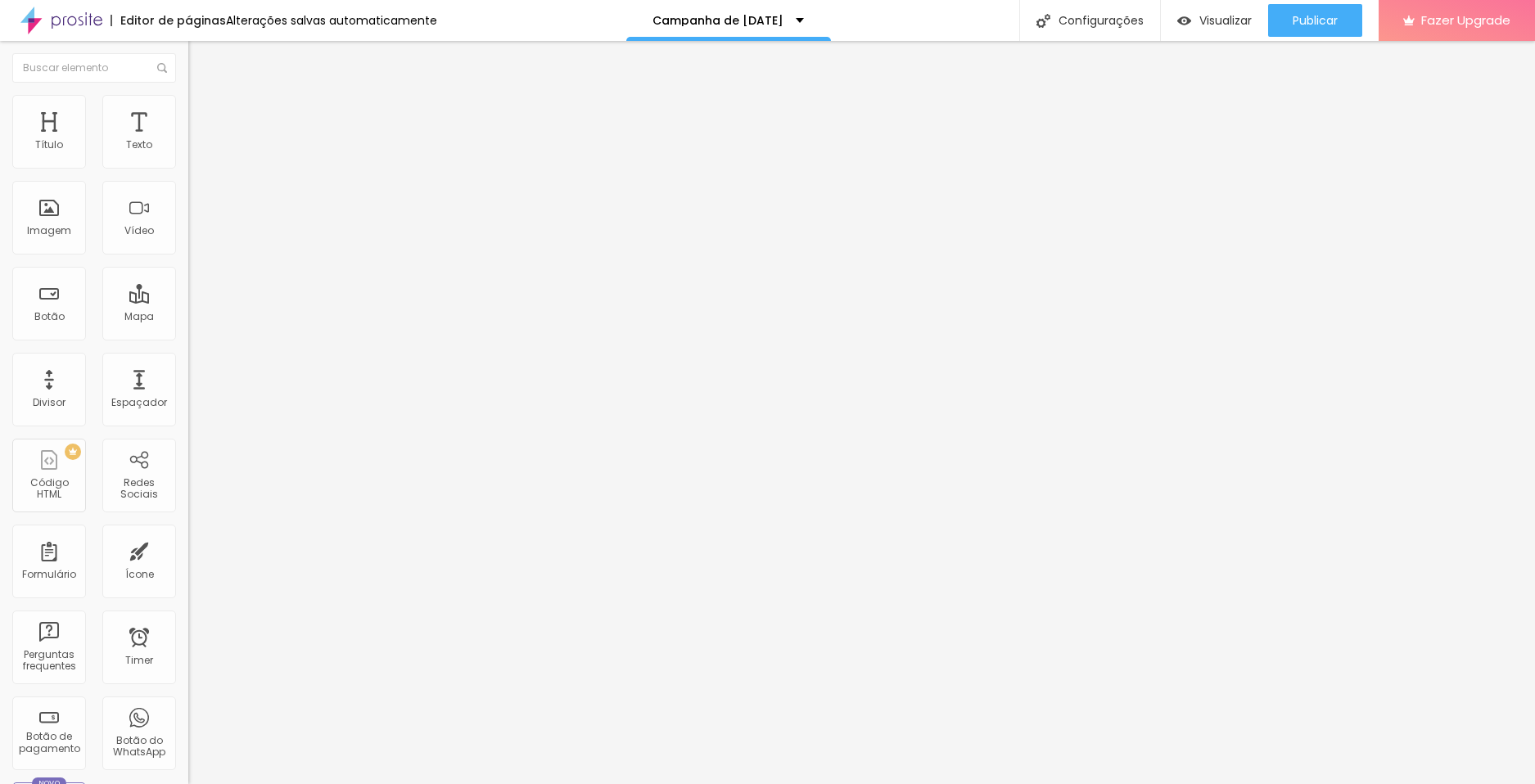
drag, startPoint x: 173, startPoint y: 173, endPoint x: -21, endPoint y: 166, distance: 194.1
type input "10"
click at [188, 166] on input "range" at bounding box center [241, 161] width 106 height 13
click at [188, 149] on span "Completo" at bounding box center [213, 142] width 50 height 14
click at [188, 95] on img at bounding box center [195, 103] width 15 height 15
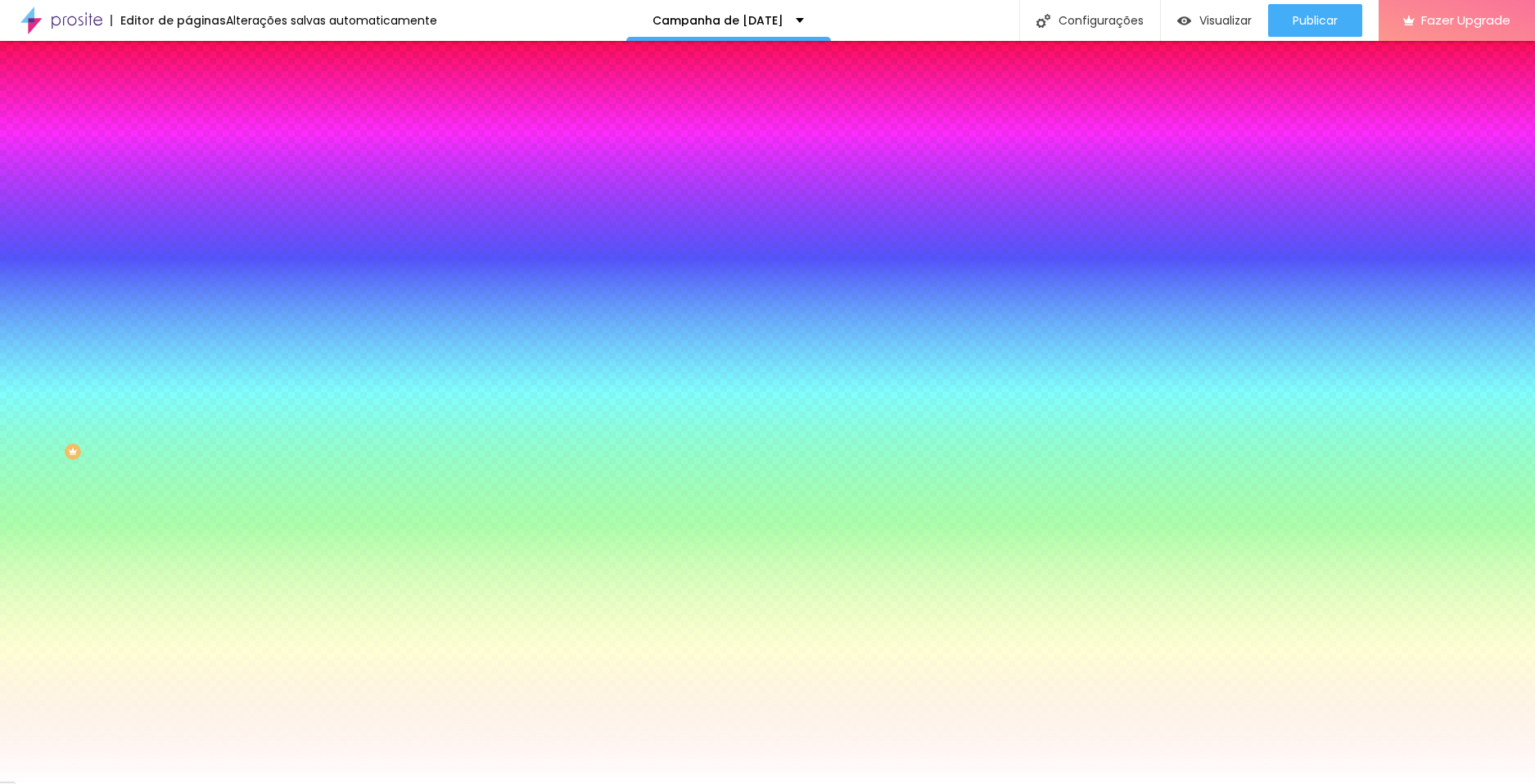
click at [188, 223] on div at bounding box center [281, 223] width 188 height 0
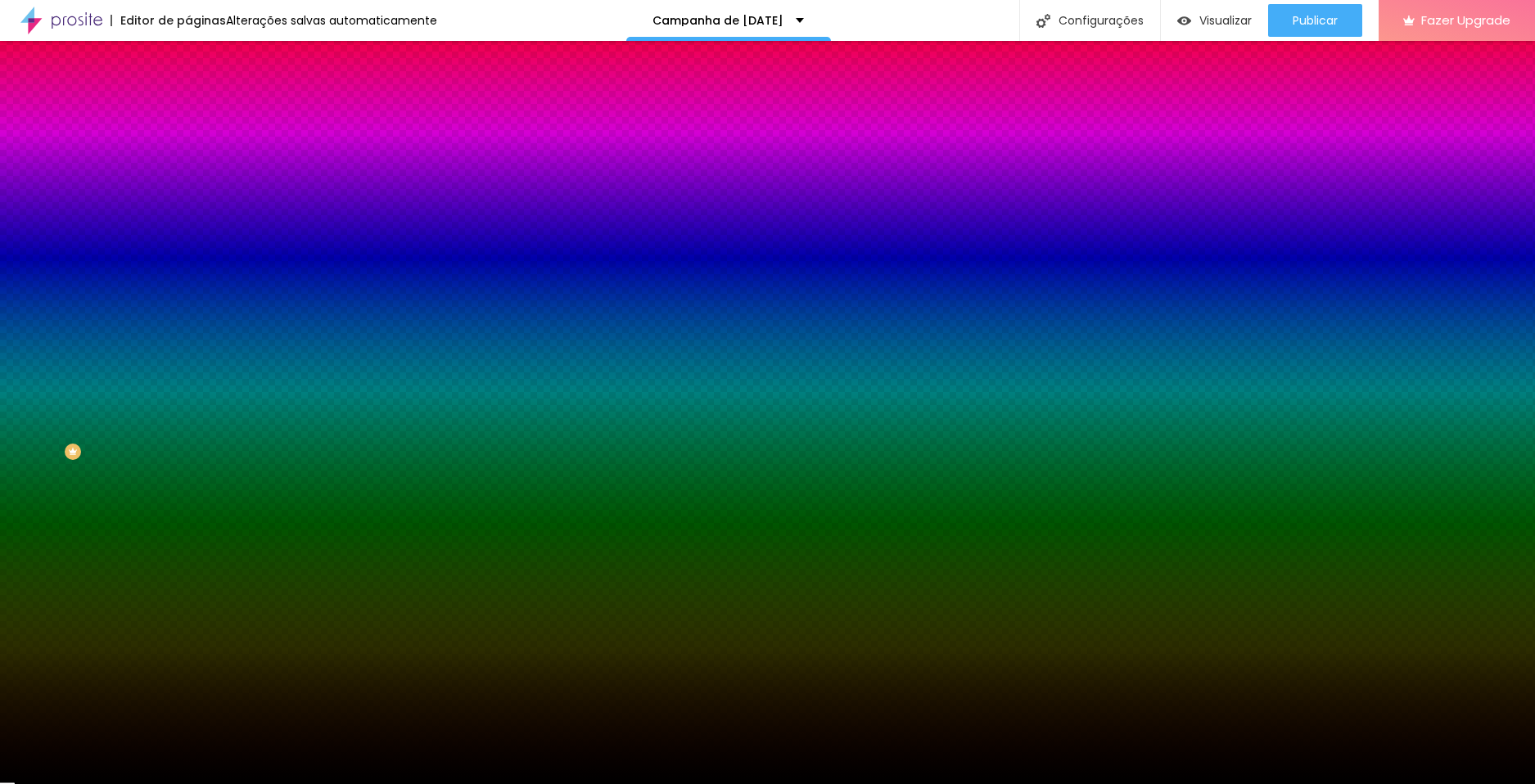
type input "#000000"
drag, startPoint x: 81, startPoint y: 398, endPoint x: 135, endPoint y: 444, distance: 70.9
click at [188, 340] on div "Imagem de fundo Adicionar imagem Efeito da Imagem Nenhum Nenhum Parallax Cor de…" at bounding box center [281, 233] width 188 height 212
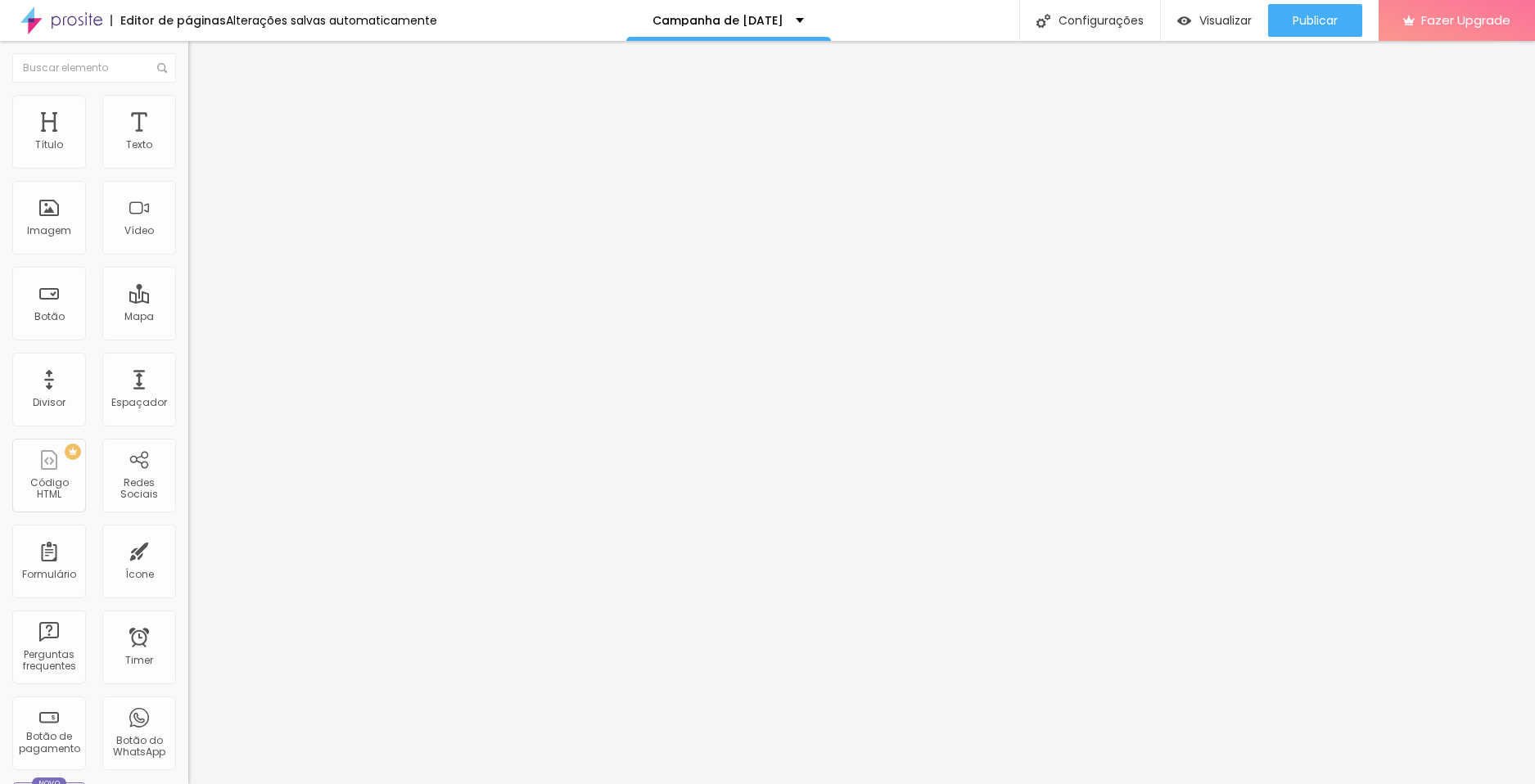
click at [203, 113] on span "Estilo" at bounding box center [215, 106] width 25 height 14
click at [203, 116] on span "Avançado" at bounding box center [230, 122] width 54 height 14
click at [188, 133] on div "10 Espaço de cima 10 Espaço de baixo ID Html Classes Html Visível nos dispositi…" at bounding box center [281, 472] width 188 height 689
click at [203, 96] on span "Conteúdo" at bounding box center [228, 89] width 51 height 14
click at [188, 256] on span "Original" at bounding box center [207, 249] width 39 height 14
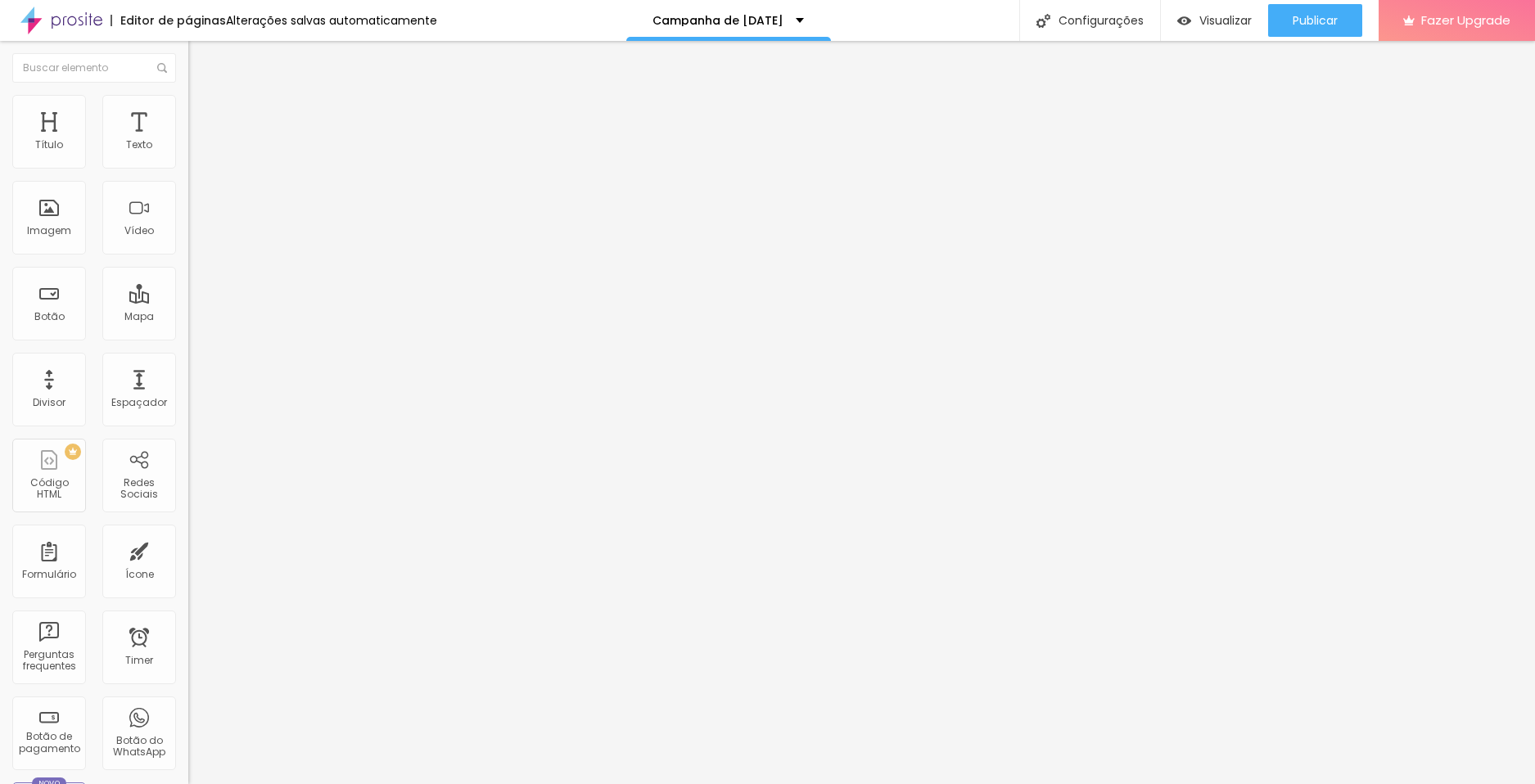
click at [188, 256] on span "Original" at bounding box center [207, 249] width 39 height 14
click at [203, 113] on span "Estilo" at bounding box center [215, 106] width 25 height 14
click at [188, 440] on button "button" at bounding box center [199, 448] width 23 height 18
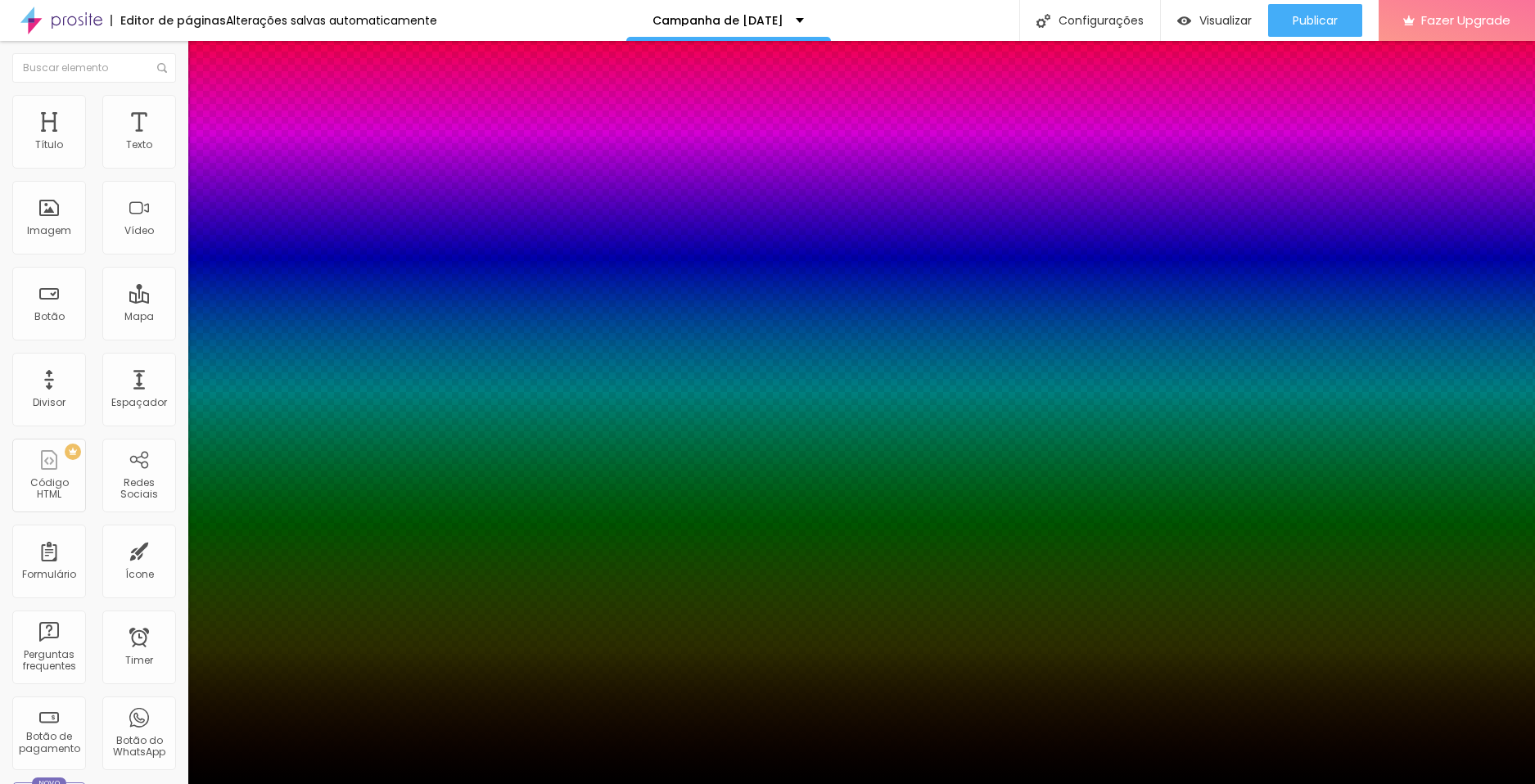
drag, startPoint x: 303, startPoint y: 397, endPoint x: 297, endPoint y: 529, distance: 132.1
click at [297, 529] on body "Editor de páginas Alterações salvas automaticamente Campanha de natal 2025 Conf…" at bounding box center [768, 392] width 1535 height 784
click at [268, 783] on div "Ativar sombra" at bounding box center [768, 789] width 1535 height 10
click at [292, 783] on div at bounding box center [768, 794] width 1535 height 0
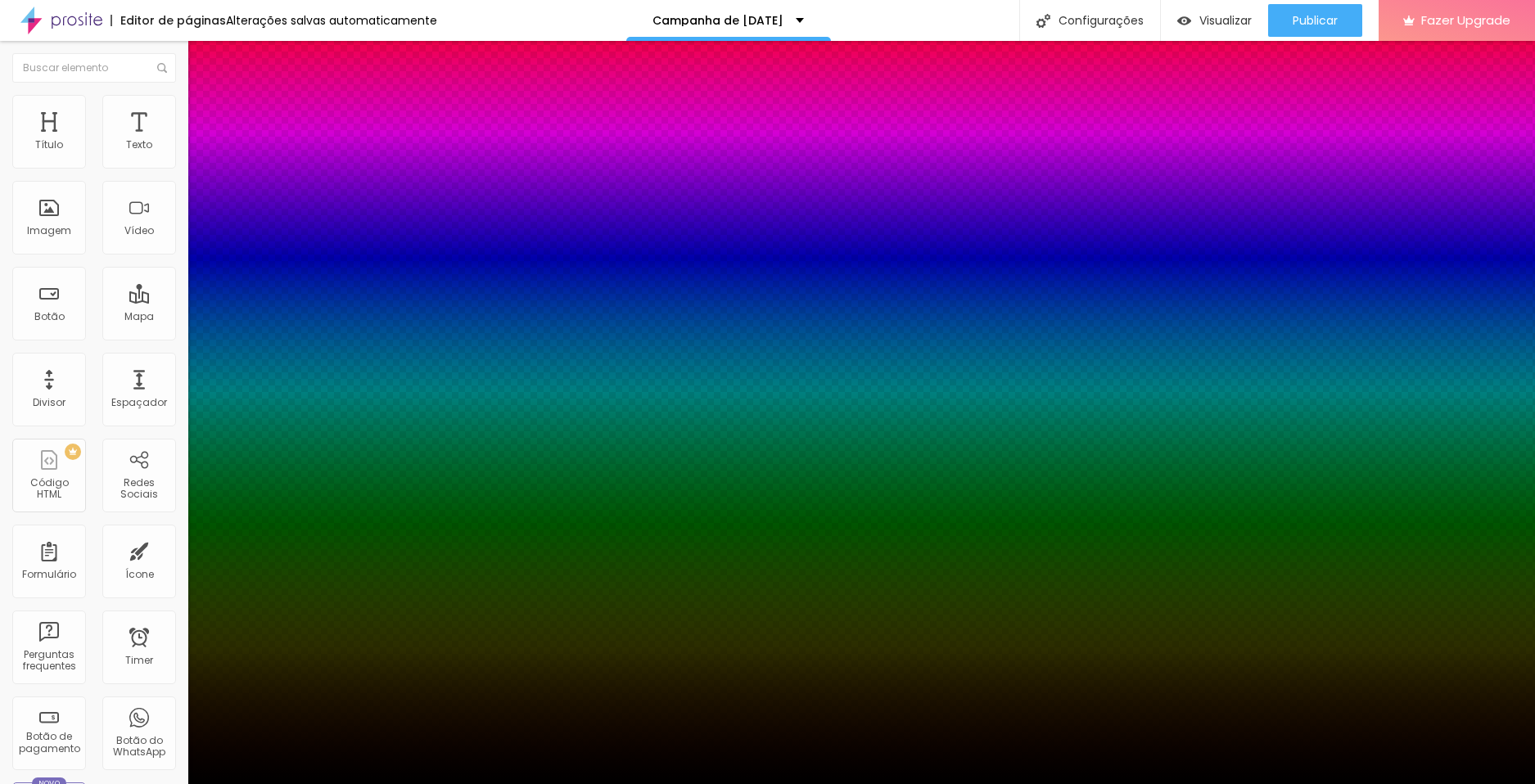
click at [292, 783] on div at bounding box center [768, 794] width 1535 height 0
click at [114, 783] on div at bounding box center [768, 784] width 1535 height 0
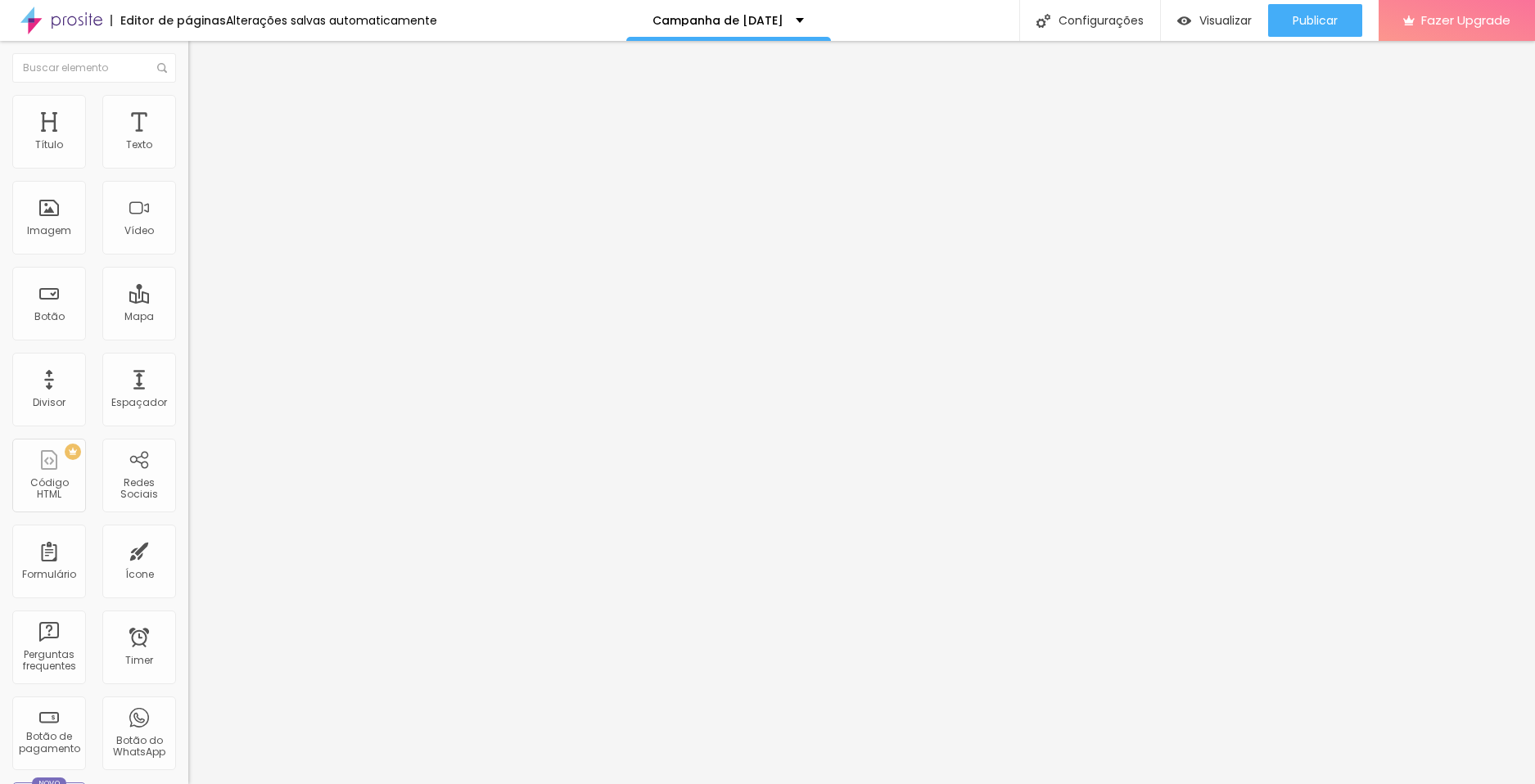
click at [203, 118] on span "Avançado" at bounding box center [230, 122] width 54 height 14
click at [203, 96] on span "Conteúdo" at bounding box center [228, 89] width 51 height 14
click at [188, 141] on span "Trocar imagem" at bounding box center [232, 133] width 89 height 14
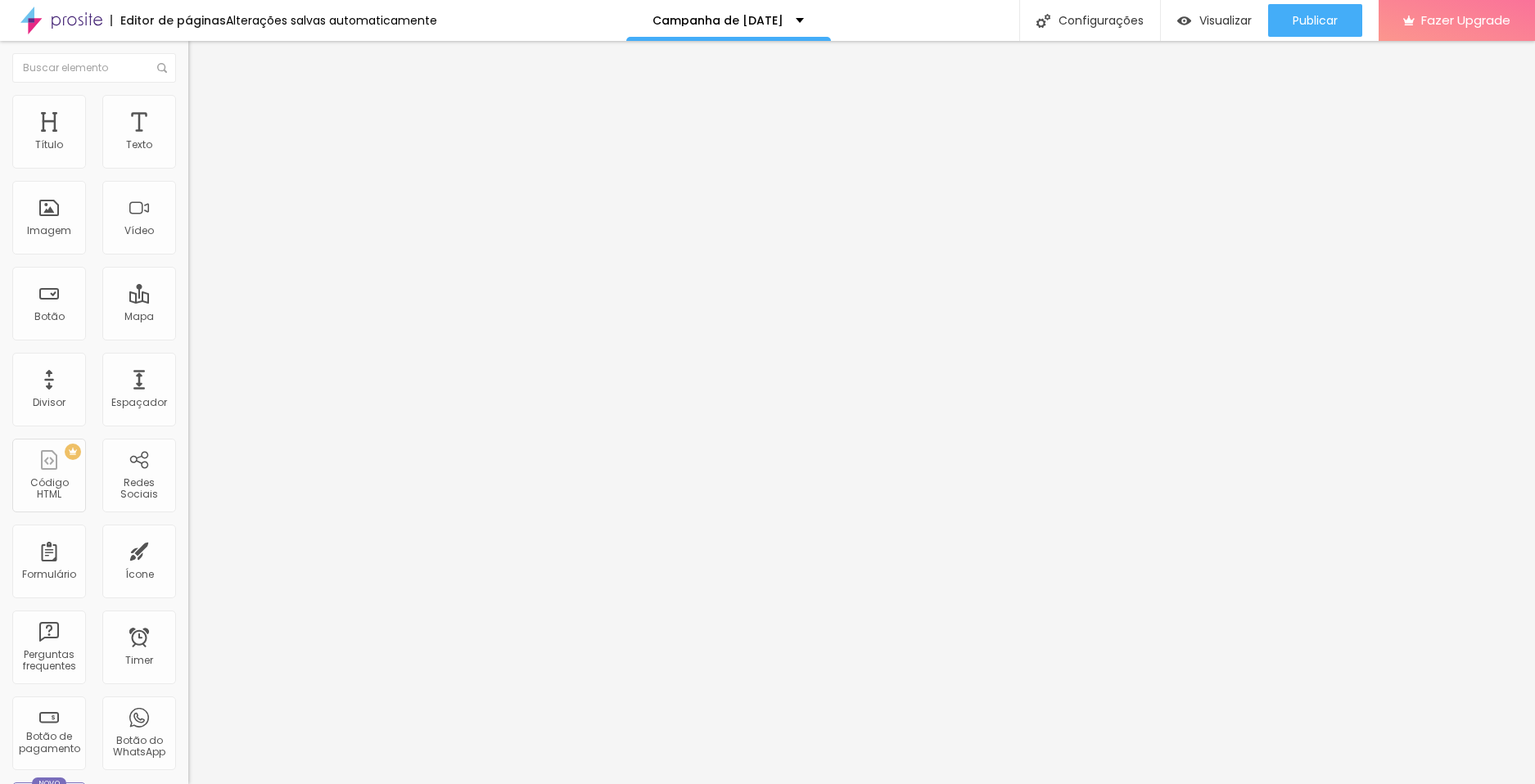
click at [188, 141] on span "Trocar imagem" at bounding box center [232, 133] width 89 height 14
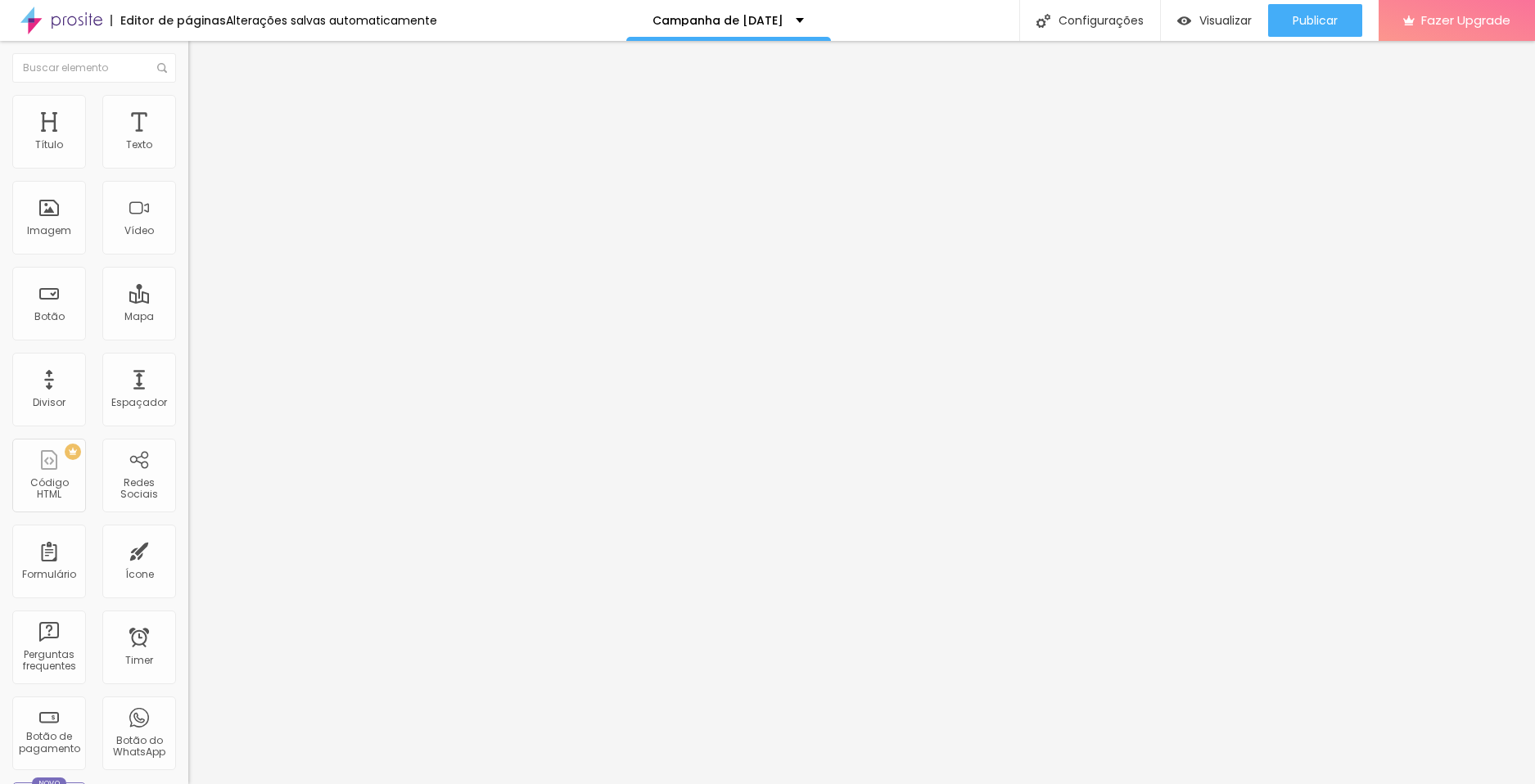
click at [188, 337] on input "https://" at bounding box center [286, 330] width 196 height 17
type input "h"
paste input "https://w.app/jke134"
type input "https://w.app/jke134"
click at [1308, 23] on span "Publicar" at bounding box center [1315, 20] width 45 height 13
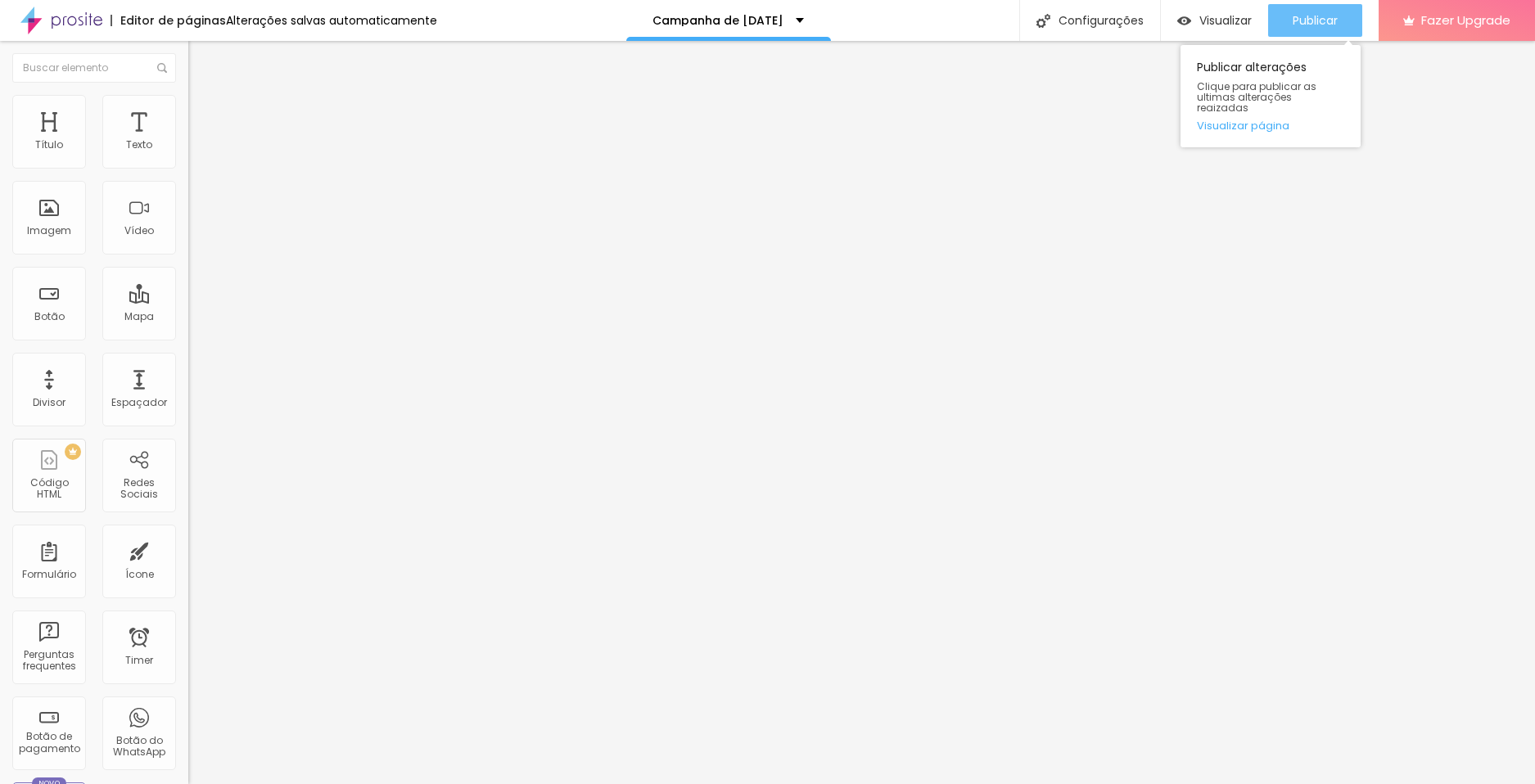
click at [1313, 25] on span "Publicar" at bounding box center [1315, 20] width 45 height 13
click at [1229, 18] on span "Visualizar" at bounding box center [1225, 20] width 53 height 13
click at [203, 117] on span "Avançado" at bounding box center [230, 122] width 54 height 14
click at [188, 714] on div at bounding box center [281, 714] width 188 height 0
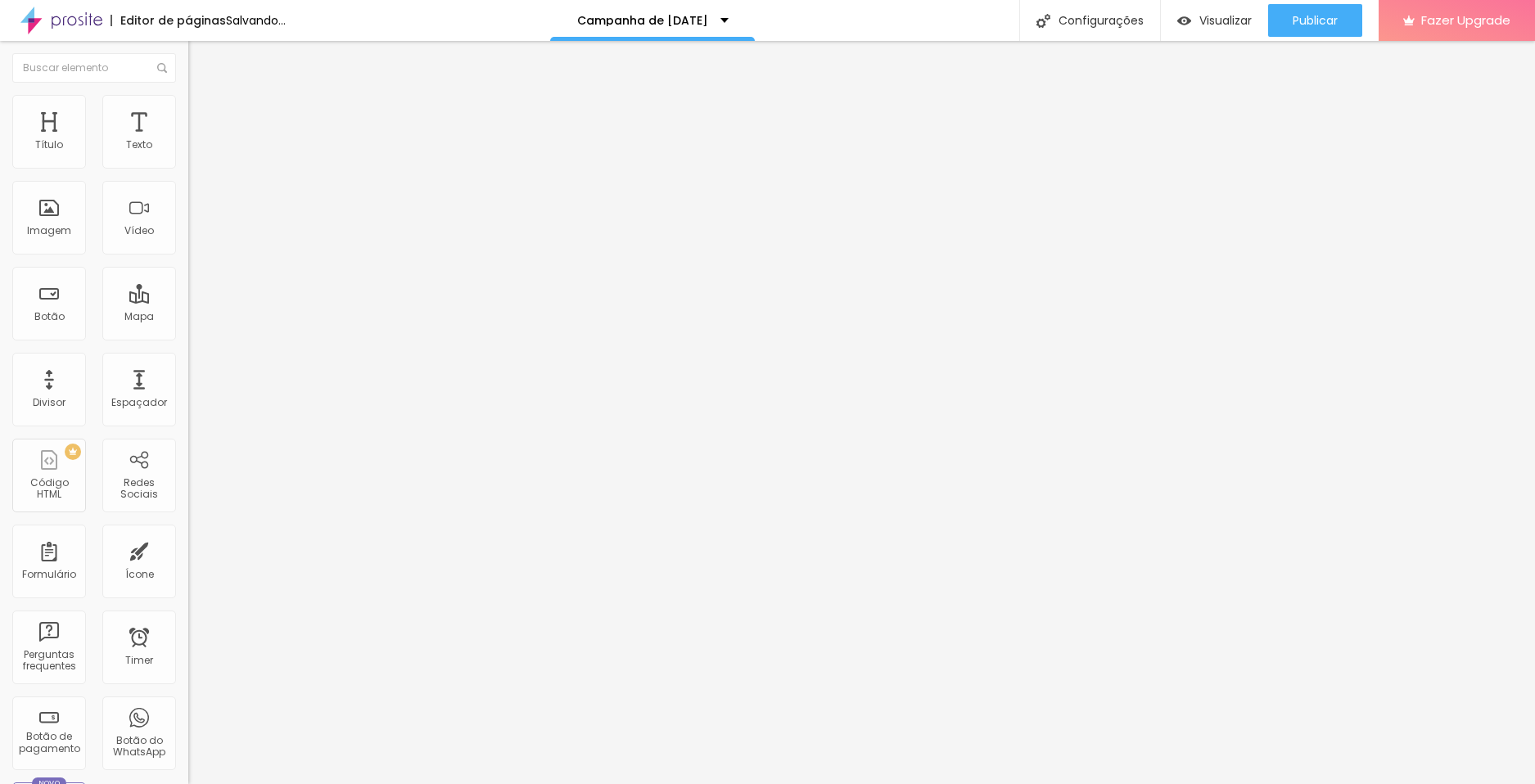
click at [188, 694] on li "Celular" at bounding box center [281, 699] width 188 height 10
click at [188, 703] on div at bounding box center [281, 703] width 188 height 0
click at [203, 116] on span "Avançado" at bounding box center [230, 122] width 54 height 14
click at [188, 694] on li "Celular" at bounding box center [281, 699] width 188 height 10
click at [188, 703] on div at bounding box center [281, 703] width 188 height 0
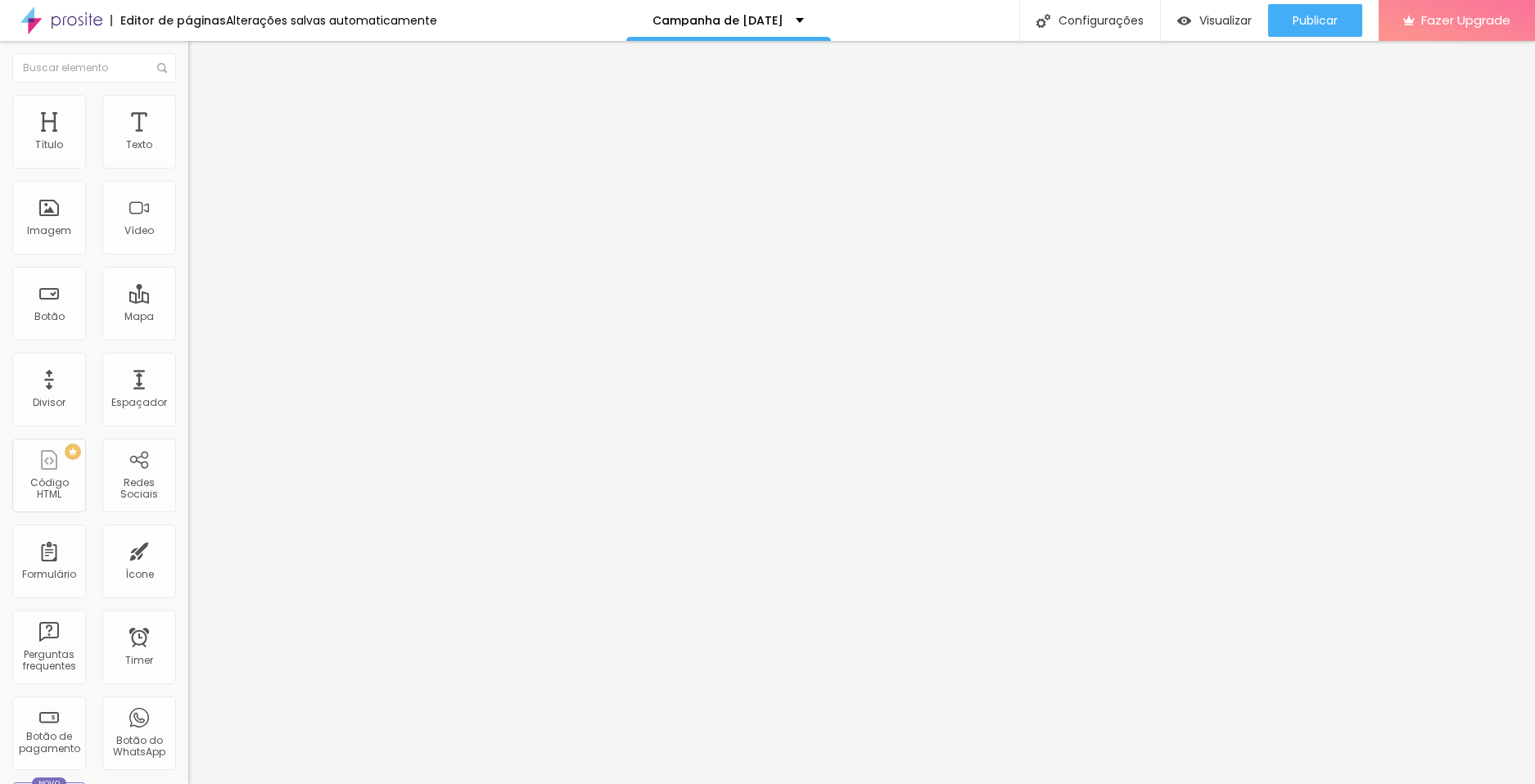
click at [188, 714] on div at bounding box center [281, 714] width 188 height 0
click at [203, 120] on span "Avançado" at bounding box center [230, 122] width 54 height 14
click at [203, 116] on span "Avançado" at bounding box center [230, 122] width 54 height 14
click at [188, 703] on div at bounding box center [281, 703] width 188 height 0
click at [188, 714] on div at bounding box center [281, 714] width 188 height 0
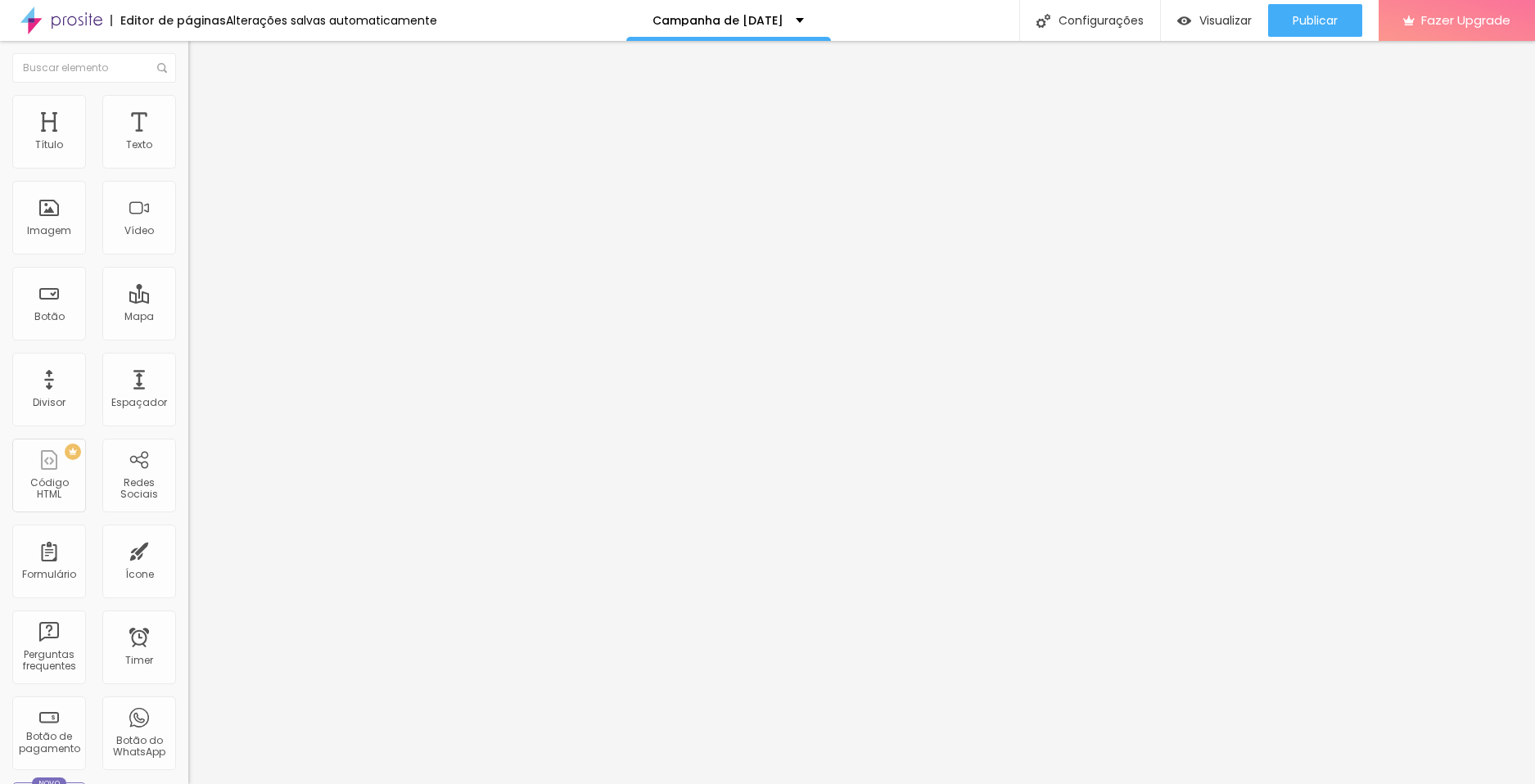
click at [188, 111] on img at bounding box center [195, 118] width 15 height 15
click at [1304, 39] on div "Publicar alterações Clique para publicar as ultimas alterações reaizadas Visual…" at bounding box center [1270, 92] width 181 height 110
click at [1307, 29] on div "Publicar" at bounding box center [1315, 19] width 45 height 32
click at [1294, 22] on span "Publicar" at bounding box center [1315, 20] width 45 height 13
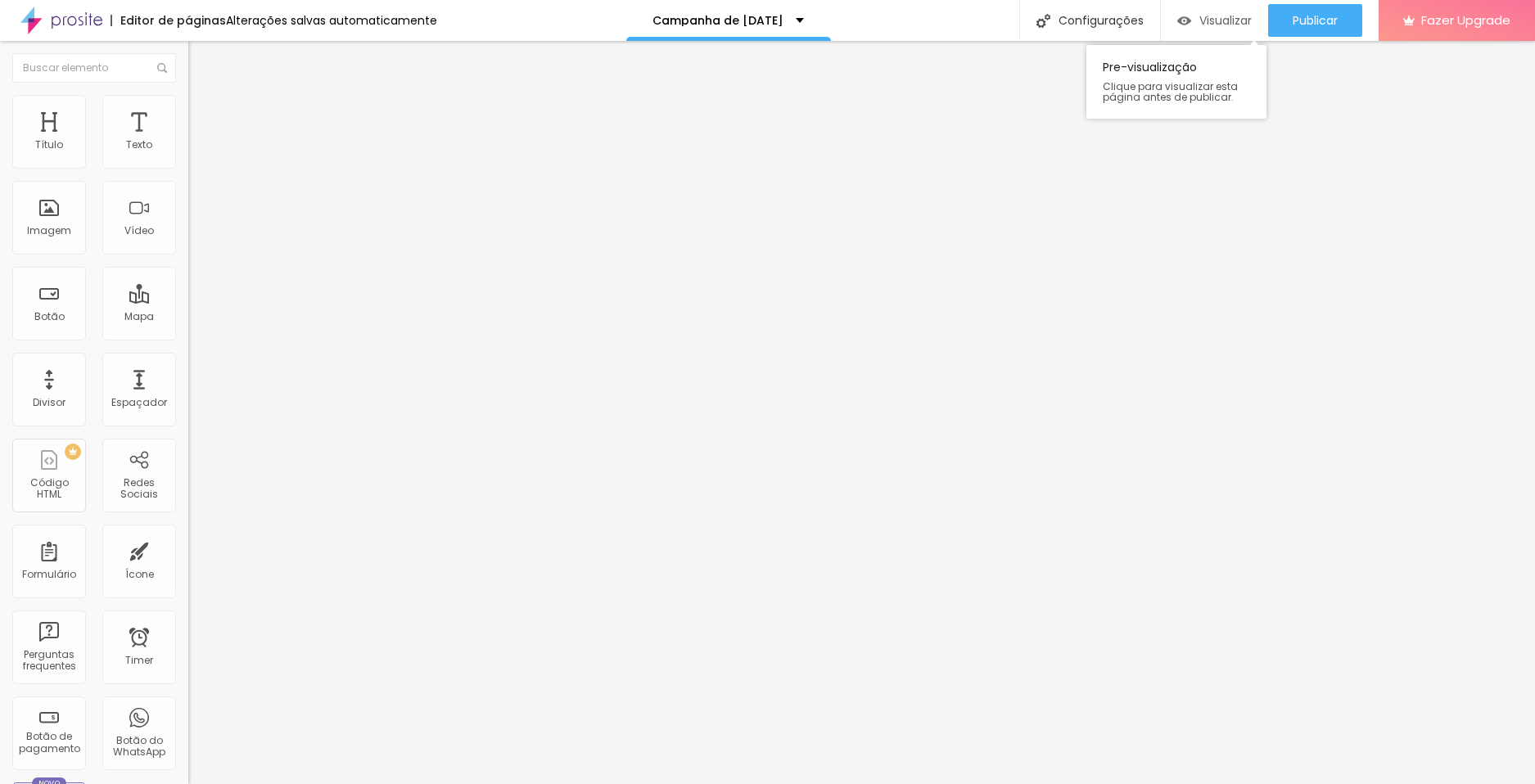
click at [1222, 19] on span "Visualizar" at bounding box center [1225, 20] width 53 height 13
click at [188, 111] on img at bounding box center [195, 118] width 15 height 15
click at [203, 119] on span "Avançado" at bounding box center [230, 122] width 54 height 14
click at [188, 111] on li "Avançado" at bounding box center [281, 119] width 188 height 17
click at [203, 116] on span "Avançado" at bounding box center [230, 122] width 54 height 14
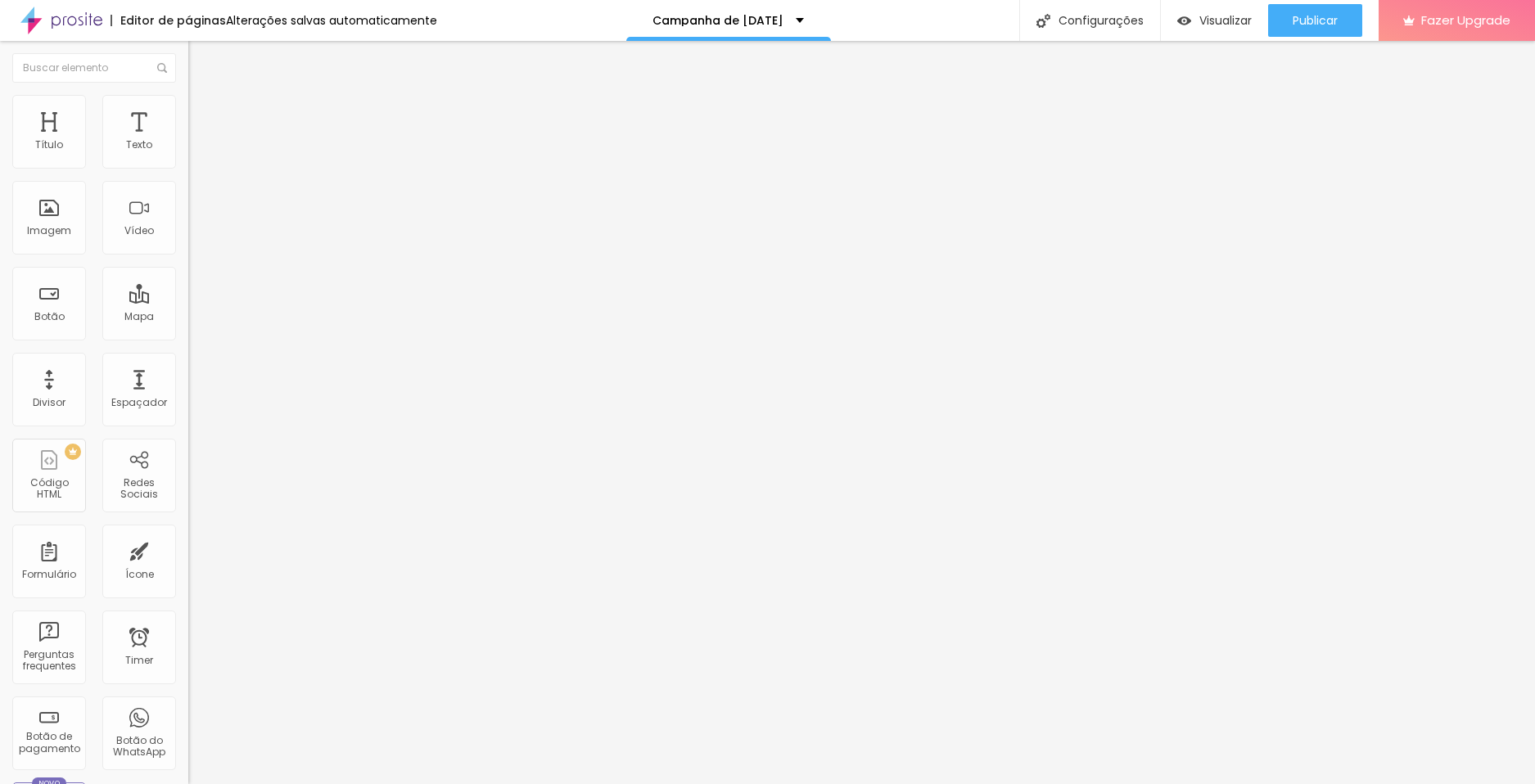
click at [203, 116] on span "Avançado" at bounding box center [230, 122] width 54 height 14
click at [188, 111] on li "Avançado" at bounding box center [281, 119] width 188 height 17
click at [203, 116] on span "Avançado" at bounding box center [230, 122] width 54 height 14
click at [1352, 8] on button "Publicar" at bounding box center [1316, 19] width 94 height 32
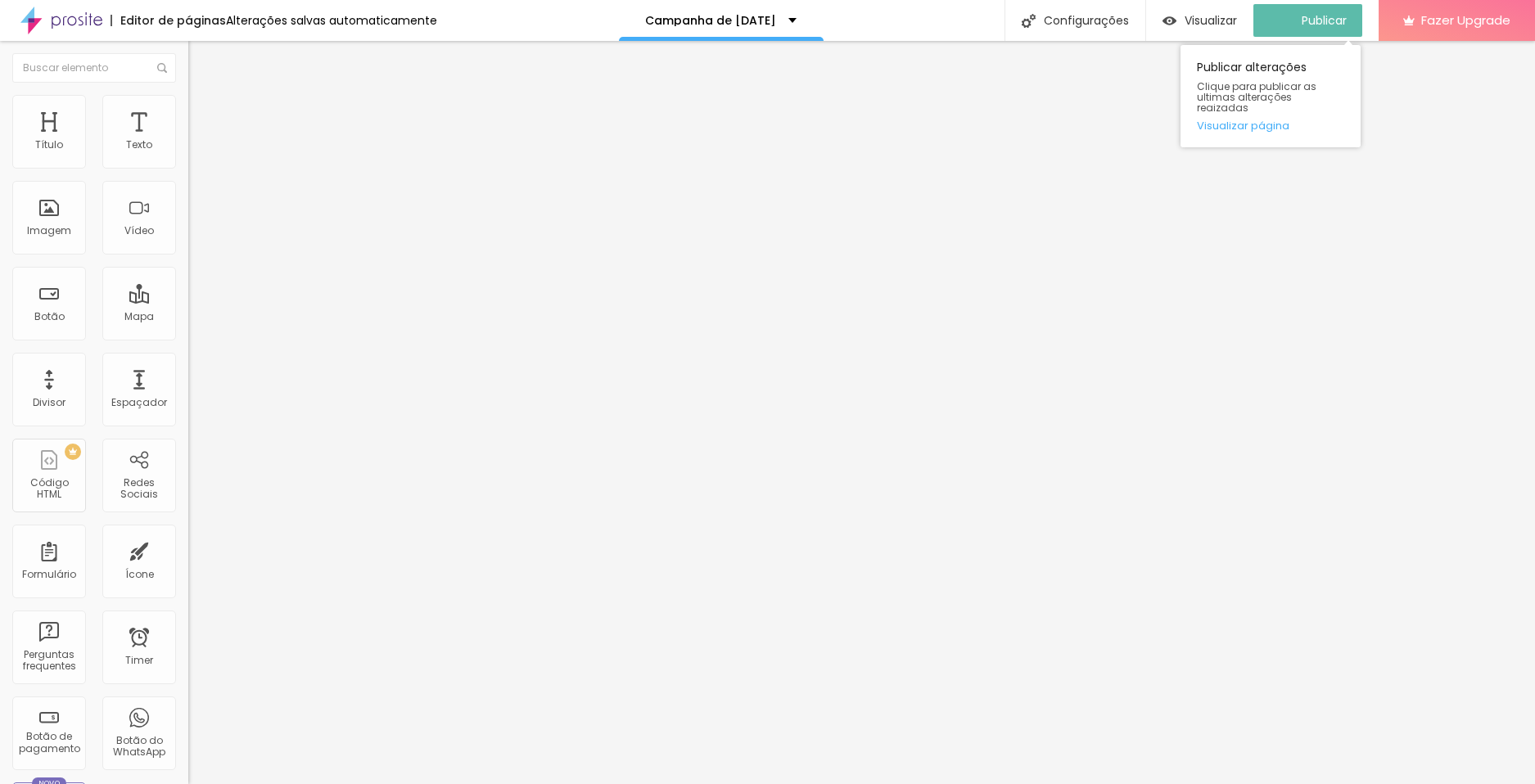
click at [1265, 123] on div "Publicar alterações Clique para publicar as ultimas alterações reaizadas Visual…" at bounding box center [1270, 96] width 181 height 103
click at [1267, 120] on link "Visualizar página" at bounding box center [1270, 125] width 147 height 10
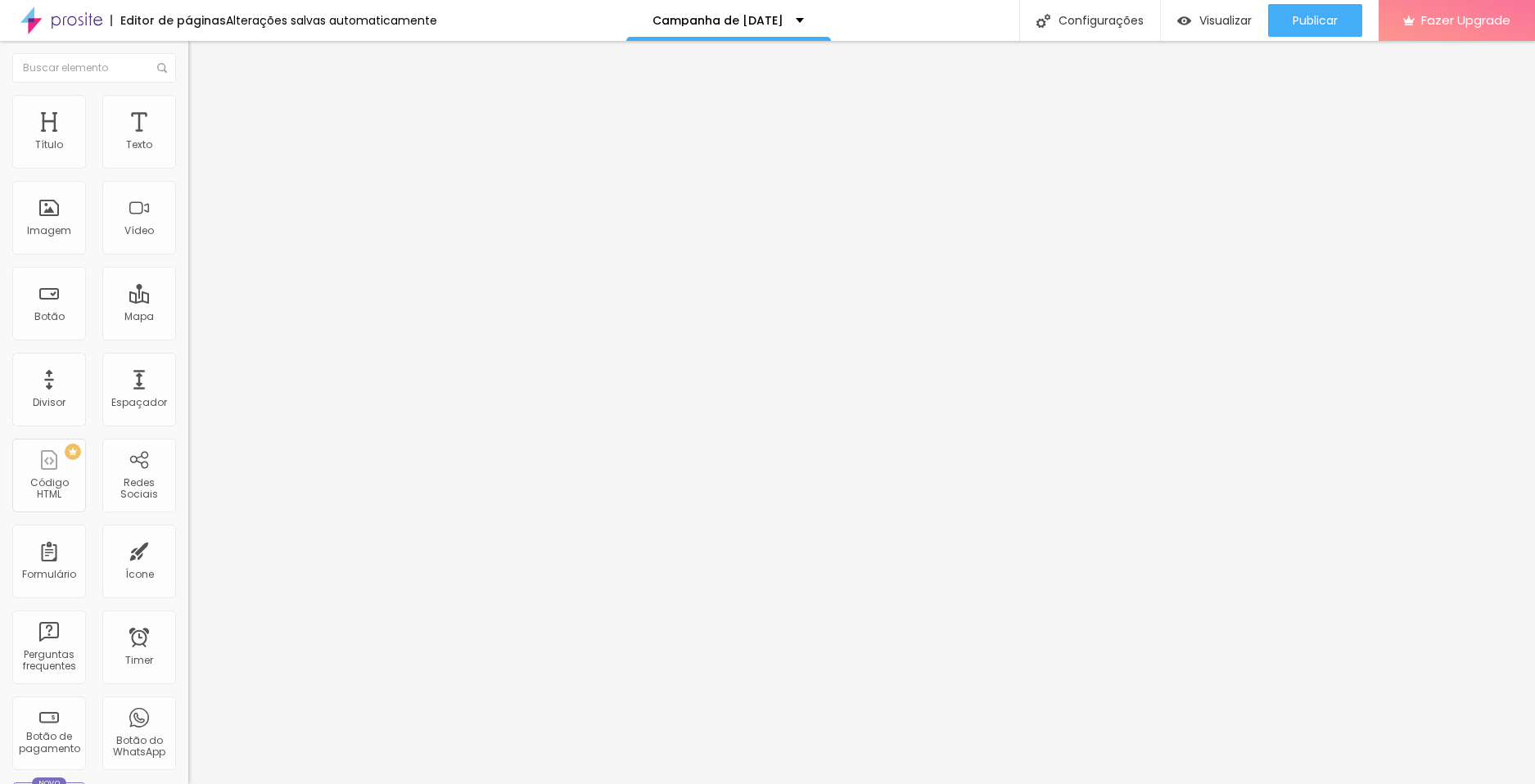
click at [188, 337] on input "https://" at bounding box center [286, 330] width 196 height 17
type input "h"
paste input "[URL][DOMAIN_NAME]"
type input "[URL][DOMAIN_NAME]"
click at [188, 420] on div "Editar Botão Conteúdo Estilo Avançado Texto ESCOLHER Alinhamento [GEOGRAPHIC_DA…" at bounding box center [281, 412] width 188 height 743
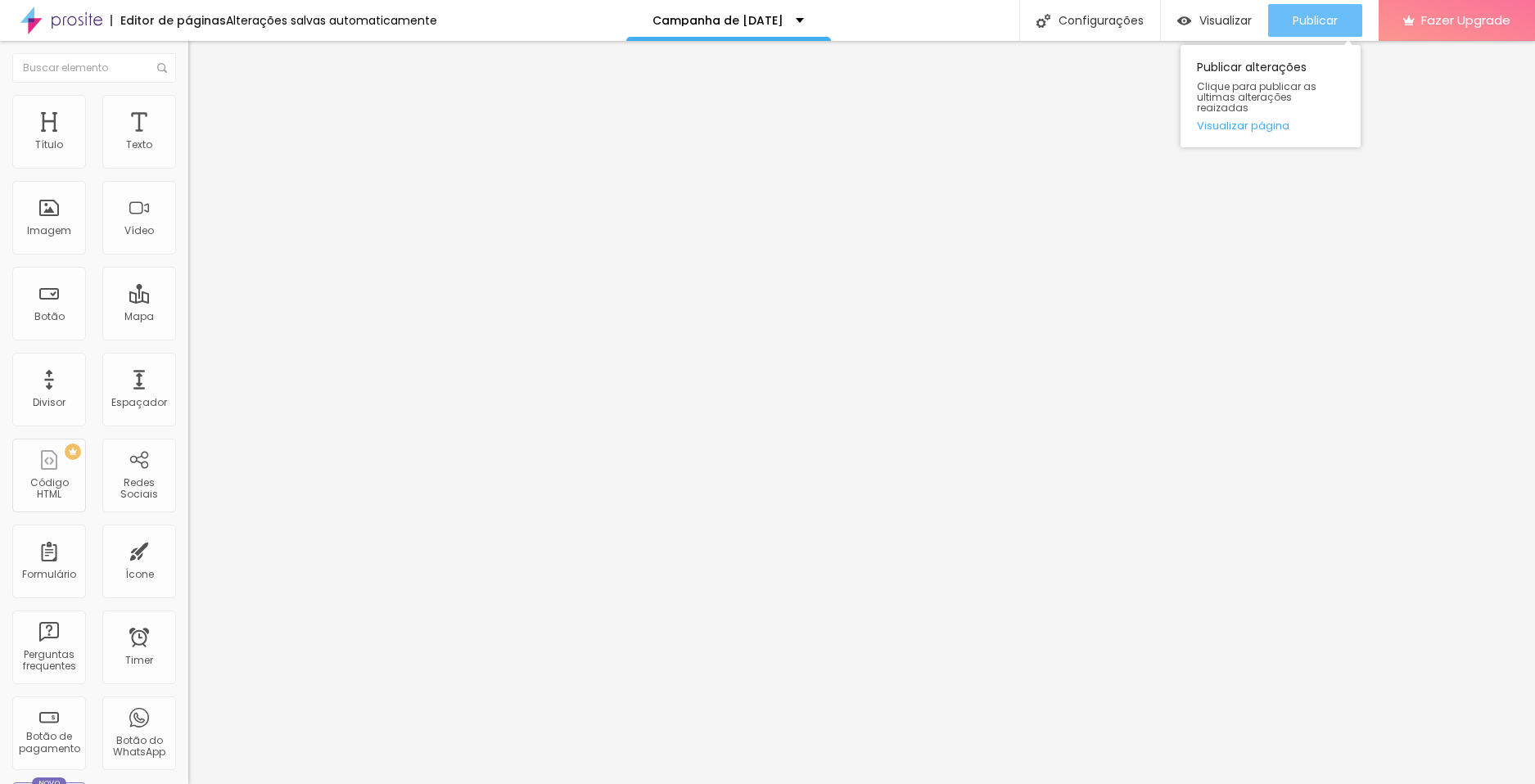
click at [1329, 6] on div "Publicar" at bounding box center [1315, 19] width 45 height 32
drag, startPoint x: 79, startPoint y: 335, endPoint x: -31, endPoint y: 343, distance: 110.3
click at [0, 343] on html "Editor de páginas Alterações salvas automaticamente Campanha de [DATE] Configur…" at bounding box center [768, 392] width 1535 height 784
paste input "[DOMAIN_NAME][URL]"
type input "[URL][DOMAIN_NAME]"
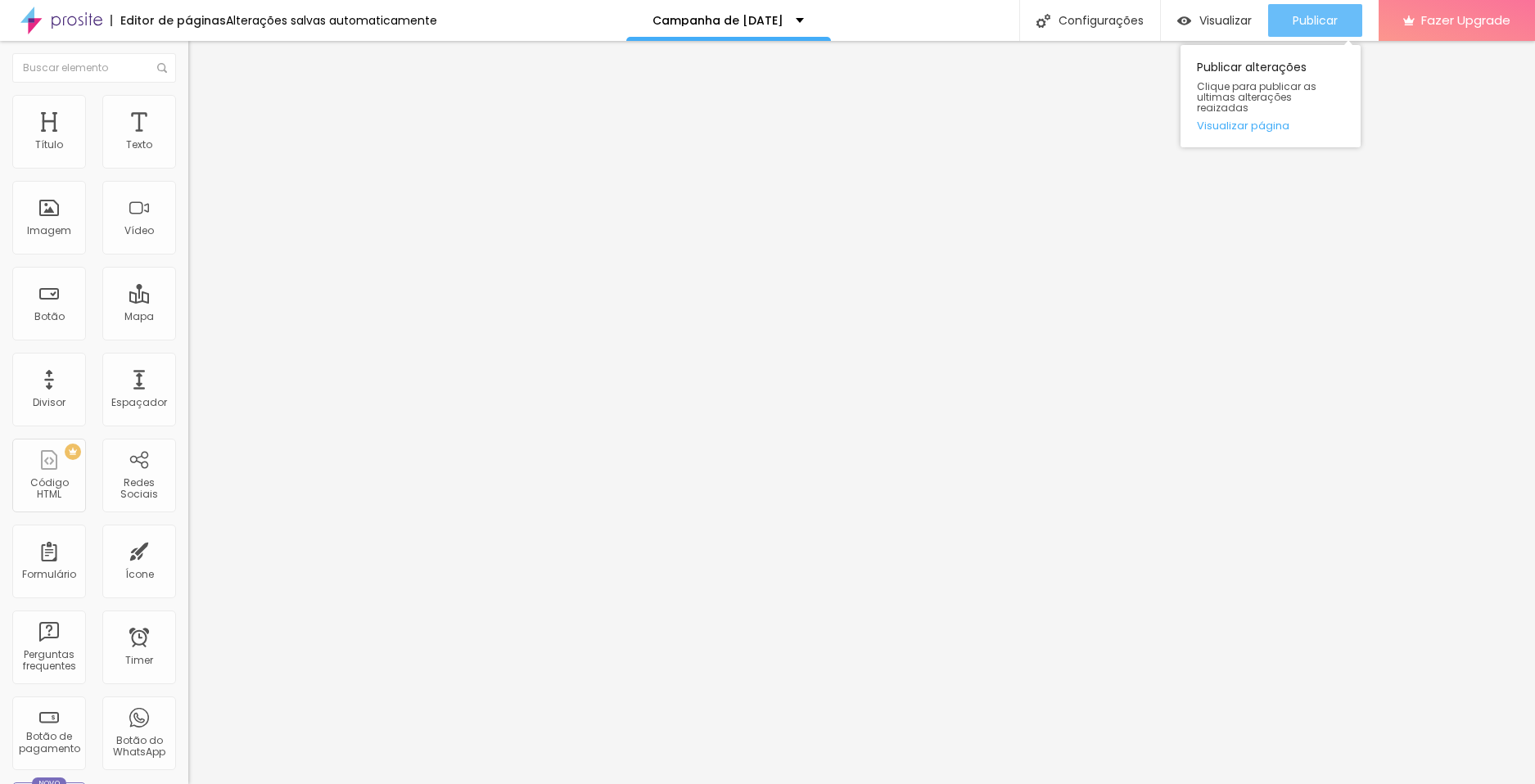
click at [1281, 10] on button "Publicar" at bounding box center [1316, 19] width 94 height 32
click at [1228, 24] on span "Visualizar" at bounding box center [1225, 20] width 53 height 13
